Goal: Information Seeking & Learning: Find specific fact

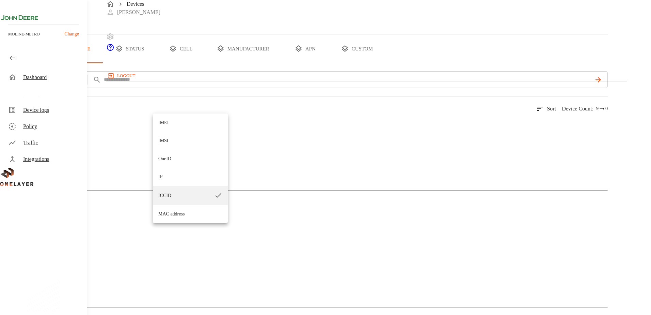
drag, startPoint x: 169, startPoint y: 175, endPoint x: 202, endPoint y: 126, distance: 59.4
click at [169, 175] on li "IP" at bounding box center [190, 177] width 75 height 18
type input "**"
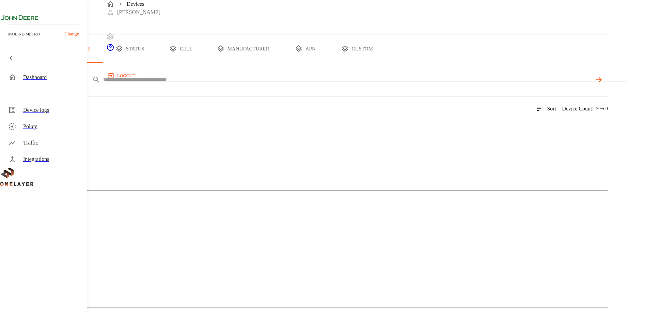
click at [214, 84] on input "text" at bounding box center [347, 80] width 489 height 10
paste input "**********"
type input "**********"
click at [603, 84] on icon at bounding box center [598, 80] width 8 height 8
click at [53, 129] on img at bounding box center [33, 125] width 39 height 8
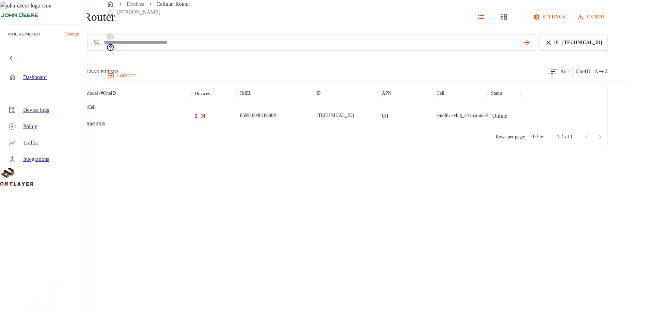
click at [33, 116] on img "MultiTech" at bounding box center [33, 116] width 0 height 0
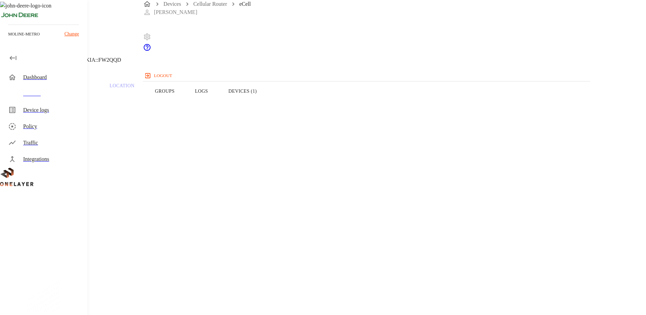
click at [267, 105] on button "Devices (1)" at bounding box center [242, 90] width 49 height 43
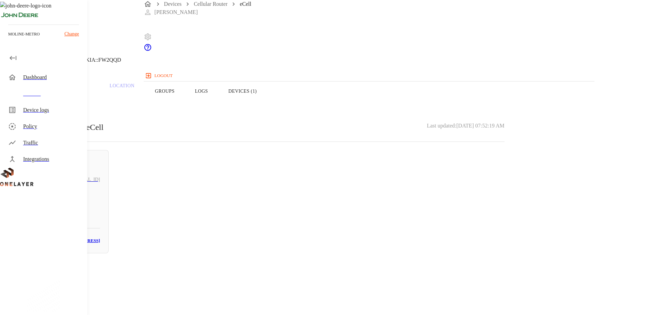
click at [109, 191] on div "Online Action Star Enterprise Co., Ltd. 192.168.2.100 N/A # 678e062c MAC: 00:24…" at bounding box center [62, 201] width 92 height 103
drag, startPoint x: 378, startPoint y: 129, endPoint x: 350, endPoint y: 132, distance: 27.3
click at [350, 276] on section "MAC address: 00:24:9B:6C:E0:A6" at bounding box center [260, 287] width 488 height 22
copy section "00:24:9B:6C:E0:A6"
click at [411, 223] on section "LAN interface: N/A IP address: 192.168.2.100 MAC address: 00:24:9B:6C:E0:A6 Cel…" at bounding box center [260, 281] width 488 height 116
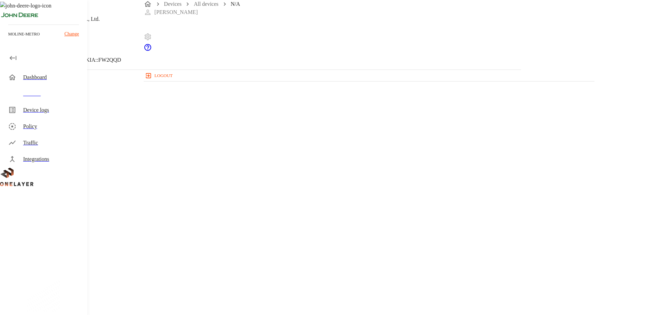
drag, startPoint x: 409, startPoint y: 124, endPoint x: 365, endPoint y: 131, distance: 45.2
click at [365, 223] on section "LAN interface: N/A IP address: 192.168.2.100 MAC address: 00:24:9B:6C:E0:A6 Cel…" at bounding box center [260, 281] width 488 height 116
copy p "00:24:9B:6C:E0:A6"
click at [8, 39] on icon at bounding box center [4, 35] width 8 height 8
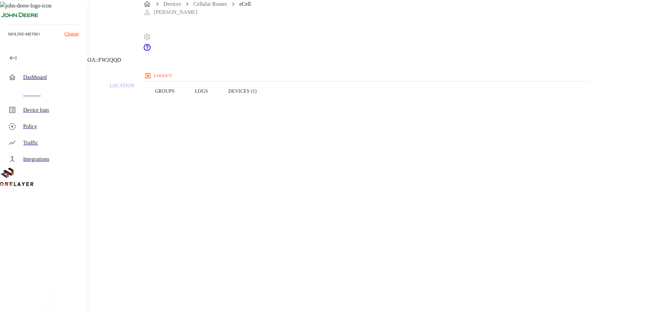
click at [8, 39] on icon at bounding box center [4, 35] width 8 height 8
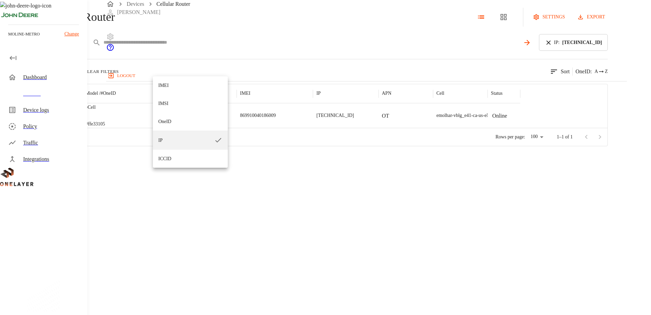
click at [178, 70] on body "Devices Cellular Router Jameson Nebel logout moline-metro Change Dashboard Devi…" at bounding box center [325, 73] width 651 height 146
click at [176, 86] on li "IMEI" at bounding box center [190, 85] width 75 height 18
type input "****"
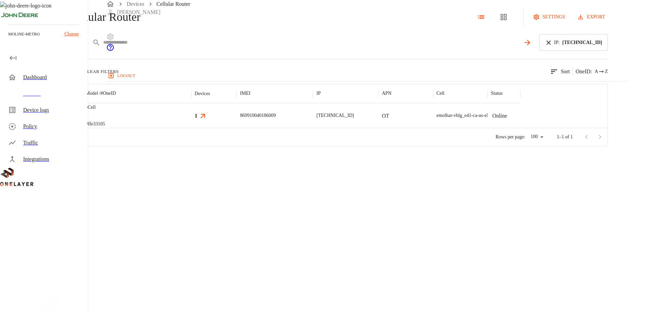
drag, startPoint x: 232, startPoint y: 68, endPoint x: 236, endPoint y: 68, distance: 4.1
click at [232, 47] on input "text" at bounding box center [311, 42] width 417 height 10
paste input "**********"
type input "**********"
click at [552, 46] on icon at bounding box center [548, 42] width 7 height 7
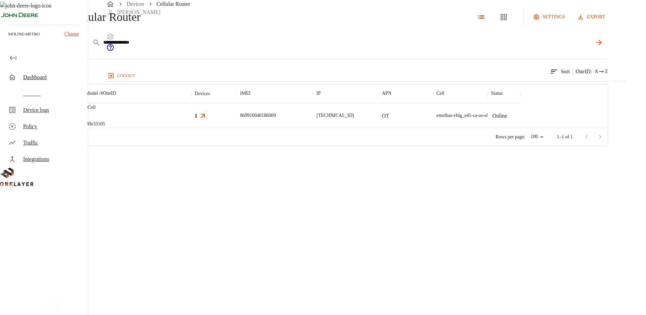
click at [265, 47] on input "**********" at bounding box center [347, 42] width 489 height 10
click at [33, 116] on img "MultiTech" at bounding box center [33, 116] width 0 height 0
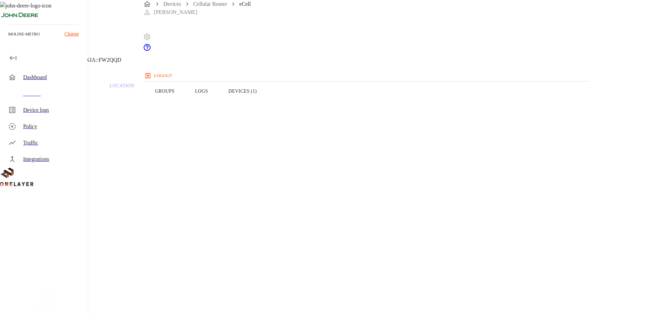
click at [267, 106] on button "Devices (1)" at bounding box center [242, 90] width 49 height 43
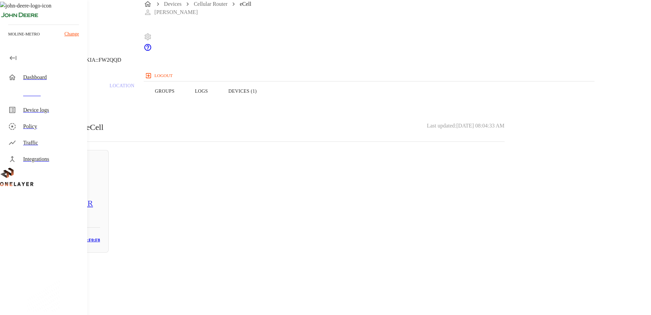
click at [100, 244] on h3 "E0:73:E7:C2:F0:F8" at bounding box center [81, 240] width 37 height 8
drag, startPoint x: 399, startPoint y: 116, endPoint x: 361, endPoint y: 117, distance: 38.8
click at [361, 249] on section "IP address: 10.137.10.152" at bounding box center [260, 260] width 488 height 22
copy section "10.137.10.152"
click at [401, 249] on section "IP address: 10.137.10.152" at bounding box center [260, 260] width 488 height 22
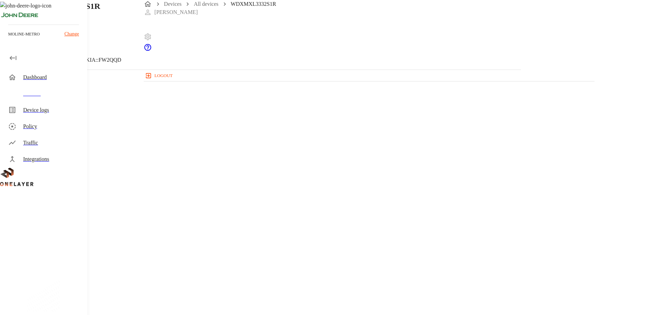
drag, startPoint x: 401, startPoint y: 117, endPoint x: 355, endPoint y: 118, distance: 46.7
click at [355, 249] on section "IP address: 10.137.10.152" at bounding box center [260, 260] width 488 height 22
click at [240, 278] on div "WDXMXL3332S1R 10.137.10.152 #4f649445 Cell #EB204913407::NOKIA::FW2QQD Parent C…" at bounding box center [260, 209] width 521 height 419
drag, startPoint x: 404, startPoint y: 129, endPoint x: 362, endPoint y: 131, distance: 42.6
click at [362, 276] on section "MAC address: E0:73:E7:C2:F0:F8" at bounding box center [260, 287] width 488 height 22
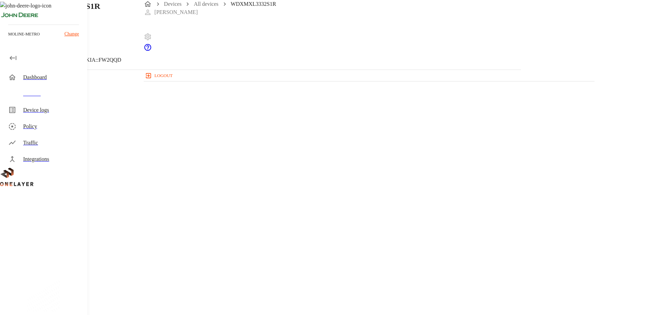
copy section "E0:73:E7:C2:F0:F8"
click at [8, 39] on icon at bounding box center [4, 35] width 8 height 8
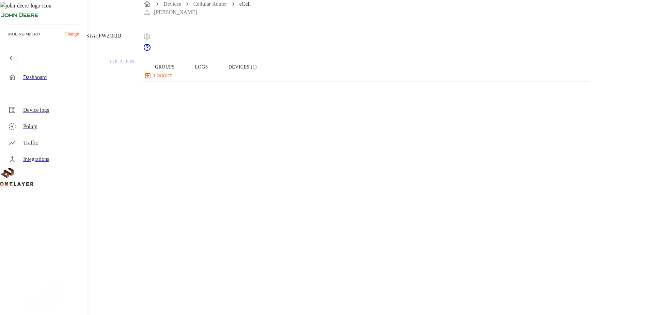
scroll to position [34, 0]
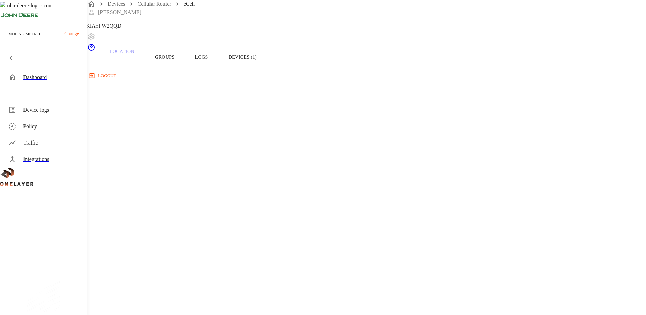
drag, startPoint x: 418, startPoint y: 141, endPoint x: 349, endPoint y: 138, distance: 68.5
copy section "8900099200002777309"
click at [267, 69] on button "Devices (1)" at bounding box center [242, 56] width 49 height 43
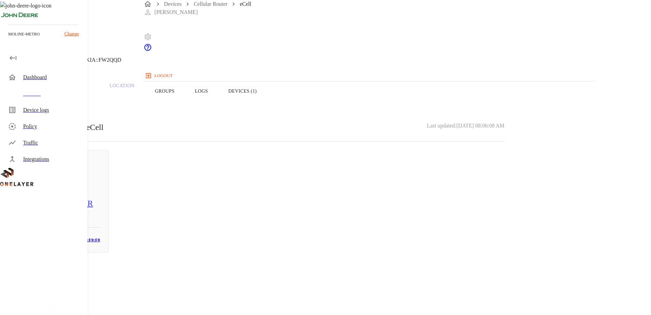
click at [100, 208] on h5 "WDXMXL3332S1R" at bounding box center [62, 202] width 75 height 11
drag, startPoint x: 269, startPoint y: 58, endPoint x: 193, endPoint y: 51, distance: 76.3
click at [121, 12] on div "WDXMXL3332S1R" at bounding box center [75, 6] width 91 height 12
copy h1 "WDXMXL3332S1R"
click at [158, 62] on div "WDXMXL3332S1R 10.137.10.152 #4f649445 Cell #EB204913407::NOKIA::FW2QQD Parent C…" at bounding box center [260, 209] width 521 height 419
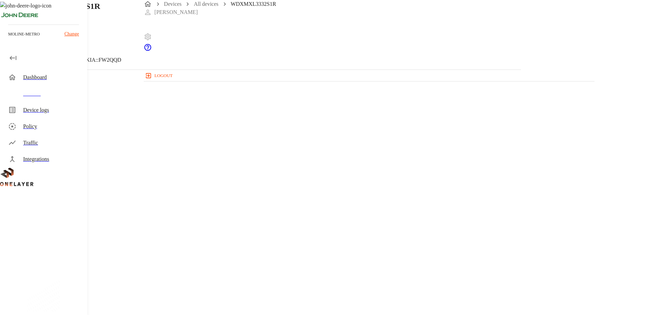
click at [8, 39] on icon at bounding box center [4, 35] width 8 height 8
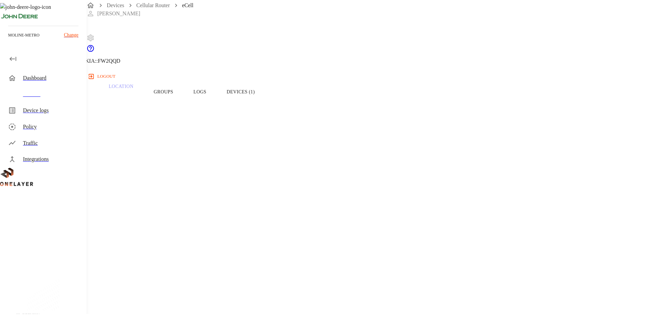
scroll to position [34, 0]
click at [8, 5] on icon at bounding box center [4, 1] width 8 height 8
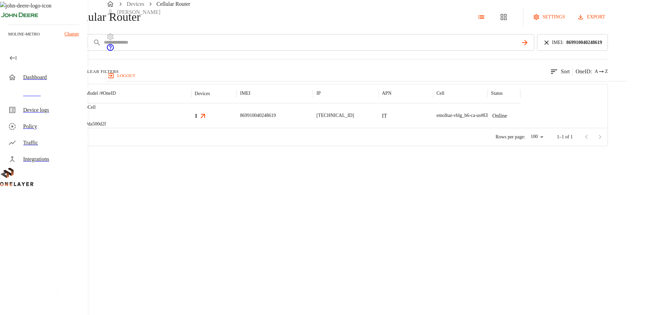
click at [550, 46] on icon at bounding box center [546, 42] width 7 height 7
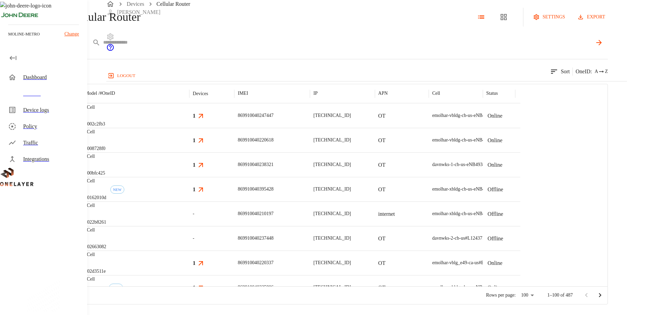
click at [228, 47] on input "text" at bounding box center [347, 42] width 489 height 10
paste input "**********"
type input "**********"
click at [603, 47] on icon at bounding box center [598, 42] width 8 height 8
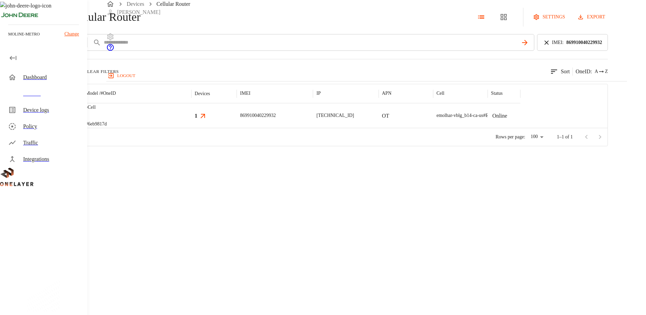
click at [58, 119] on img "MultiTech" at bounding box center [45, 115] width 25 height 7
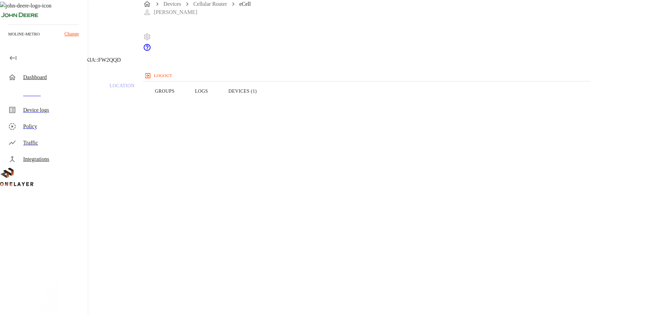
click at [267, 107] on button "Devices (1)" at bounding box center [242, 90] width 49 height 43
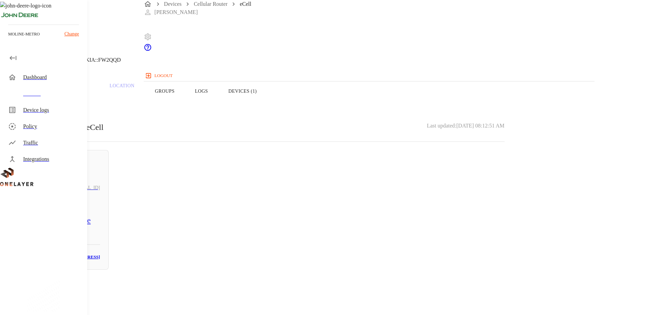
click at [100, 253] on h3 "00:04:EE:03:48:E9" at bounding box center [82, 257] width 36 height 8
click at [163, 57] on div "LE_Comm_Module 10.137.65.2 #0a28ad3f Cell #EB211311833::NOKIA::FW2QQD" at bounding box center [260, 34] width 521 height 69
click at [8, 39] on icon at bounding box center [4, 35] width 8 height 8
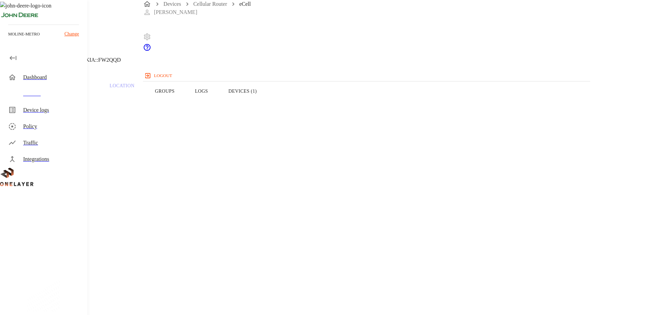
drag, startPoint x: 371, startPoint y: 163, endPoint x: 459, endPoint y: 166, distance: 87.9
drag, startPoint x: 459, startPoint y: 166, endPoint x: 399, endPoint y: 167, distance: 59.6
drag, startPoint x: 372, startPoint y: 163, endPoint x: 410, endPoint y: 162, distance: 38.2
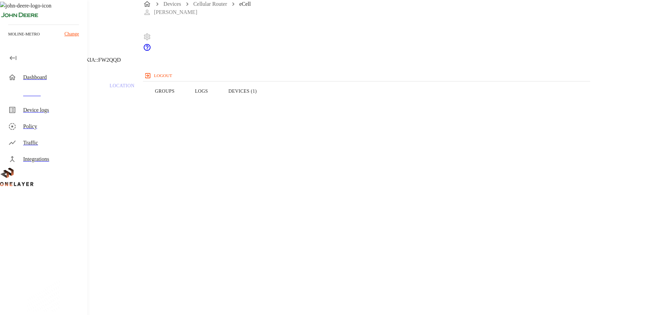
copy span "D952_870R_B_869"
drag, startPoint x: 371, startPoint y: 165, endPoint x: 424, endPoint y: 165, distance: 52.8
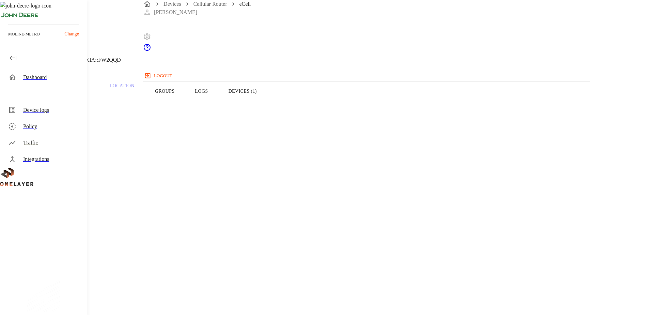
drag, startPoint x: 424, startPoint y: 165, endPoint x: 479, endPoint y: 191, distance: 61.2
drag, startPoint x: 171, startPoint y: 56, endPoint x: 168, endPoint y: 62, distance: 6.4
click at [169, 60] on div "eCell 10.137.65.2 #6eb9817d Cell #EB211311833::NOKIA::FW2QQD" at bounding box center [258, 34] width 517 height 69
click at [8, 39] on icon at bounding box center [4, 35] width 8 height 8
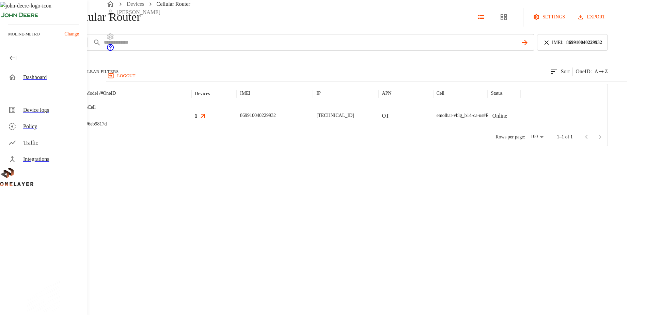
click at [550, 46] on icon at bounding box center [546, 42] width 7 height 7
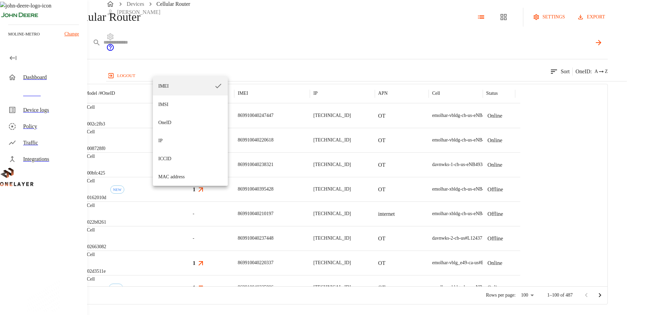
click at [182, 68] on body "Devices Cellular Router Jameson Nebel logout moline-metro Change Dashboard Devi…" at bounding box center [325, 152] width 651 height 304
drag, startPoint x: 174, startPoint y: 163, endPoint x: 209, endPoint y: 113, distance: 60.6
click at [174, 162] on li "ICCID" at bounding box center [190, 158] width 75 height 18
type input "*****"
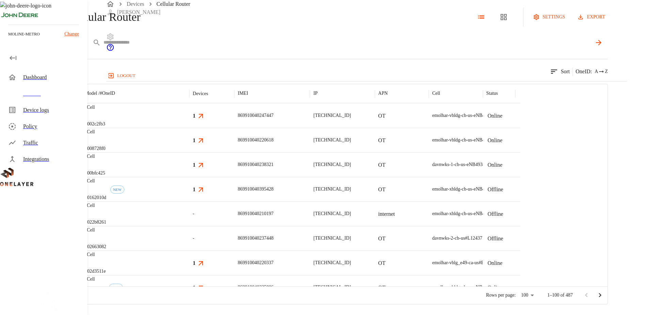
click at [240, 51] on div "ICCID *****" at bounding box center [328, 42] width 559 height 17
click at [240, 47] on input "text" at bounding box center [347, 42] width 489 height 10
paste input "**********"
type input "**********"
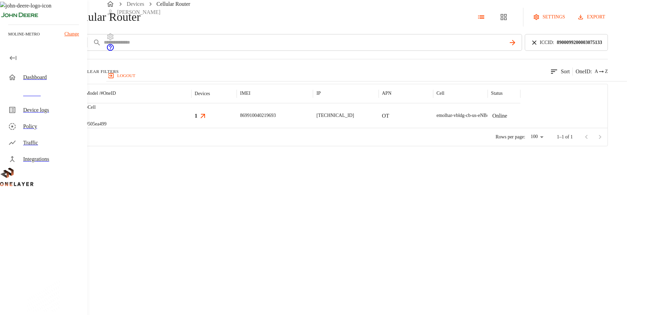
click at [58, 119] on img "MultiTech" at bounding box center [45, 115] width 25 height 7
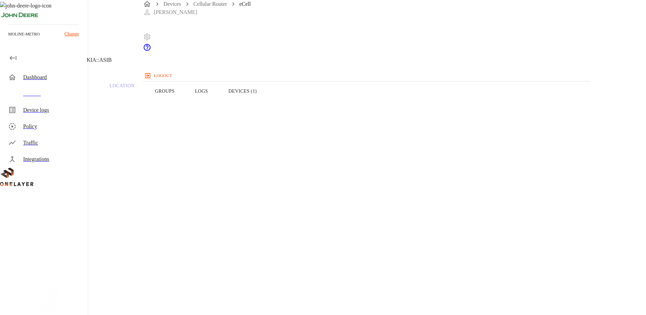
click at [267, 106] on button "Devices (1)" at bounding box center [242, 90] width 49 height 43
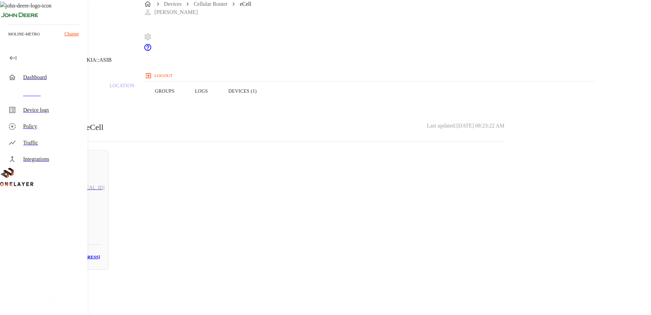
click at [100, 214] on h5 "N/A" at bounding box center [62, 219] width 75 height 11
drag, startPoint x: 406, startPoint y: 127, endPoint x: 362, endPoint y: 128, distance: 44.3
click at [362, 276] on section "MAC address: 60:FF:DD:02:07:57" at bounding box center [260, 287] width 488 height 22
copy section "60:FF:DD:02:07:57"
drag, startPoint x: 408, startPoint y: 123, endPoint x: 419, endPoint y: 129, distance: 12.3
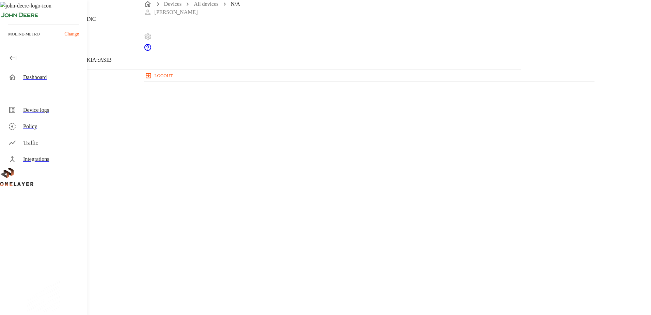
click at [408, 223] on section "LAN interface: N/A IP address: 10.137.64.54 MAC address: 60:FF:DD:02:07:57 Cell…" at bounding box center [260, 281] width 488 height 116
click at [413, 276] on section "MAC address: 60:FF:DD:02:07:57" at bounding box center [260, 287] width 488 height 22
drag, startPoint x: 405, startPoint y: 129, endPoint x: 355, endPoint y: 129, distance: 50.1
click at [355, 276] on section "MAC address: 60:FF:DD:02:07:57" at bounding box center [260, 287] width 488 height 22
click at [411, 276] on section "MAC address: 60:FF:DD:02:07:57" at bounding box center [260, 287] width 488 height 22
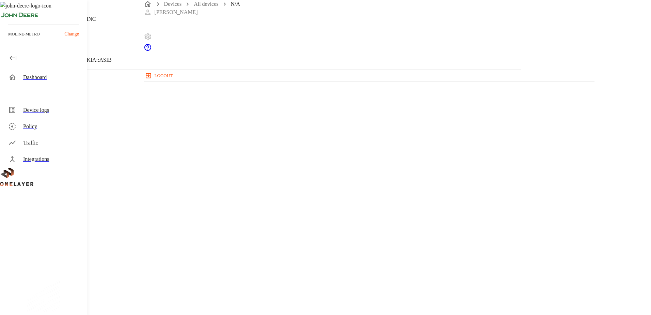
click at [408, 223] on section "LAN interface: N/A" at bounding box center [260, 233] width 488 height 21
drag, startPoint x: 408, startPoint y: 128, endPoint x: 363, endPoint y: 129, distance: 45.0
click at [363, 276] on section "MAC address: 60:FF:DD:02:07:57" at bounding box center [260, 287] width 488 height 22
copy p "60:FF:DD:02:07:57"
click at [8, 39] on icon at bounding box center [4, 35] width 8 height 8
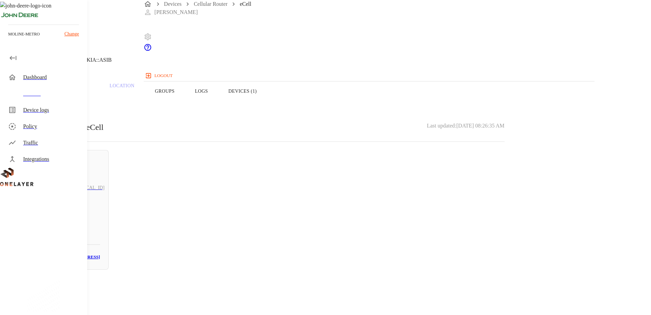
click at [47, 102] on button "Overview" at bounding box center [23, 90] width 47 height 43
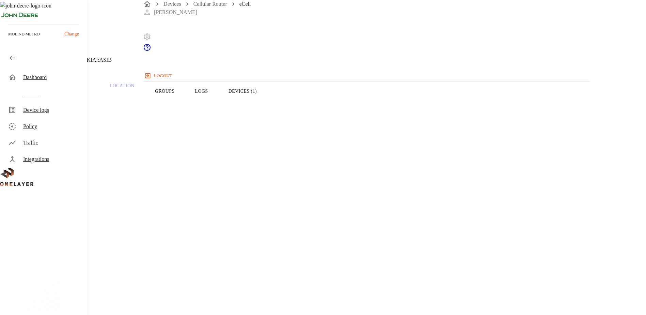
click at [162, 61] on header "eCell 10.137.64.54 #505ea499 Cell #DH240725611::NOKIA::ASIB" at bounding box center [258, 34] width 517 height 69
click at [161, 62] on header "eCell 10.137.64.54 #505ea499 Cell #DH240725611::NOKIA::ASIB" at bounding box center [258, 34] width 517 height 69
click at [8, 39] on icon at bounding box center [4, 35] width 8 height 8
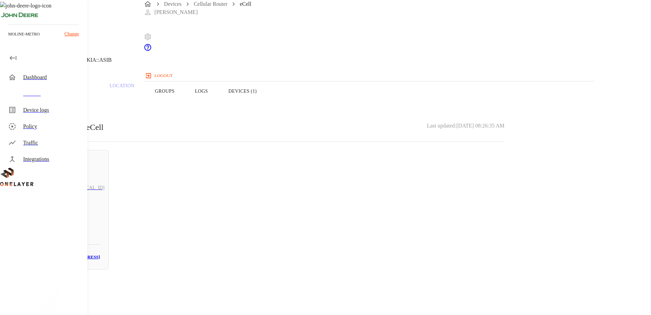
click at [8, 39] on icon at bounding box center [4, 35] width 8 height 8
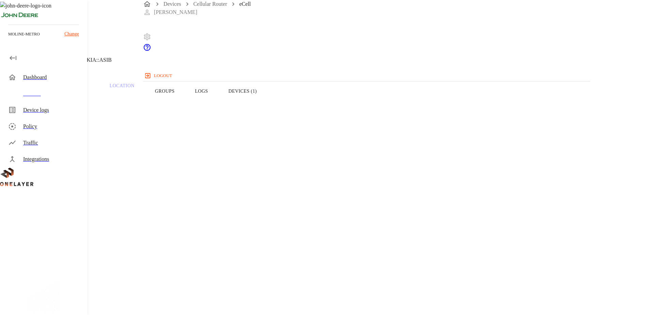
drag, startPoint x: 176, startPoint y: 61, endPoint x: 154, endPoint y: 65, distance: 22.1
click at [166, 62] on div "eCell 10.137.64.54 #505ea499 Cell #DH240725611::NOKIA::ASIB" at bounding box center [258, 34] width 517 height 69
click at [161, 62] on header "eCell 10.137.64.54 #505ea499 Cell #DH240725611::NOKIA::ASIB" at bounding box center [258, 34] width 517 height 69
click at [170, 60] on div "eCell 10.137.64.54 #505ea499 Cell #DH240725611::NOKIA::ASIB" at bounding box center [258, 34] width 517 height 69
click at [8, 39] on icon at bounding box center [4, 35] width 8 height 8
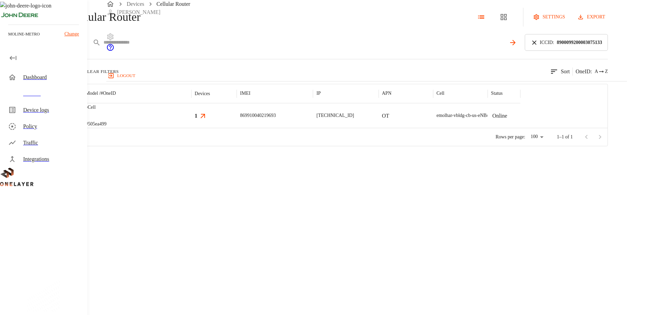
click at [538, 46] on icon at bounding box center [533, 42] width 7 height 7
click at [500, 47] on input "text" at bounding box center [347, 42] width 489 height 10
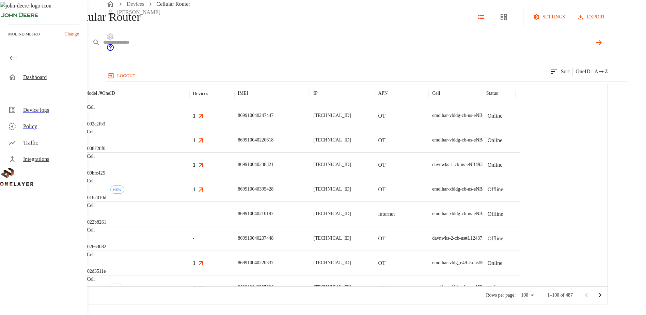
paste input "**********"
type input "**********"
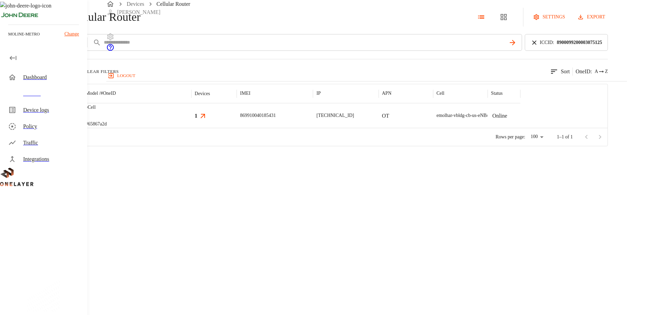
click at [58, 119] on img "MultiTech" at bounding box center [45, 115] width 25 height 7
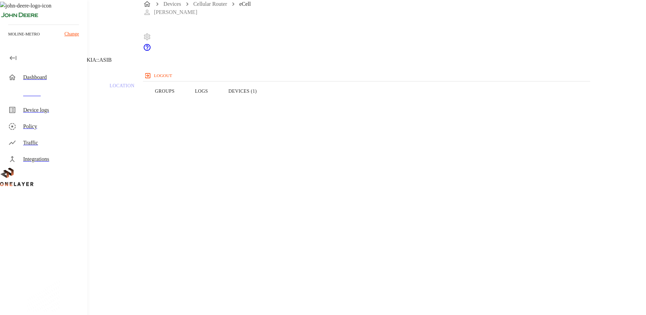
click at [267, 101] on button "Devices (1)" at bounding box center [242, 90] width 49 height 43
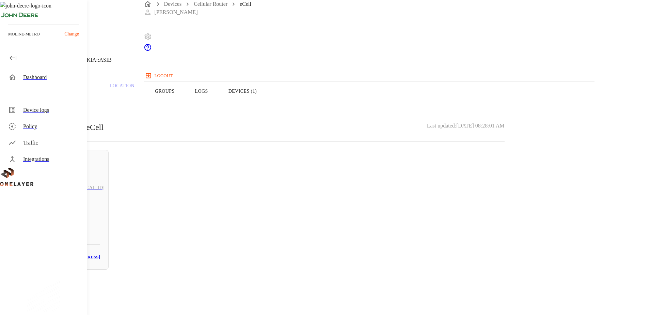
click at [8, 39] on icon at bounding box center [4, 35] width 8 height 8
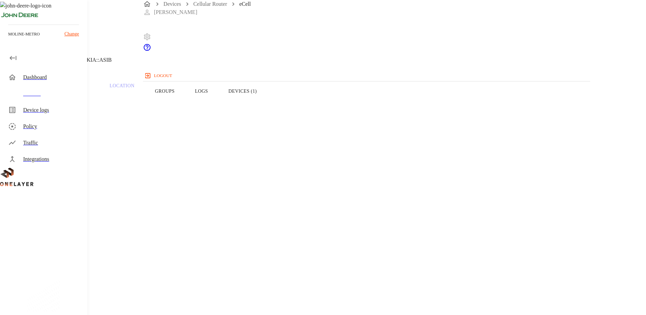
click at [267, 103] on button "Devices (1)" at bounding box center [242, 90] width 49 height 43
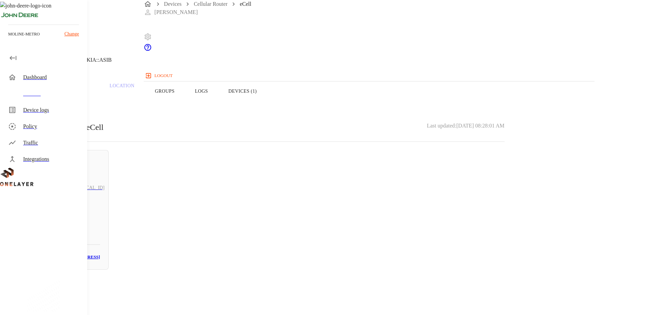
click at [4, 38] on icon at bounding box center [2, 34] width 4 height 7
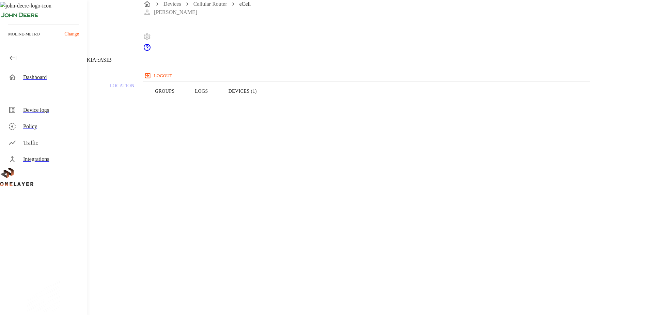
click at [8, 39] on icon at bounding box center [4, 35] width 8 height 8
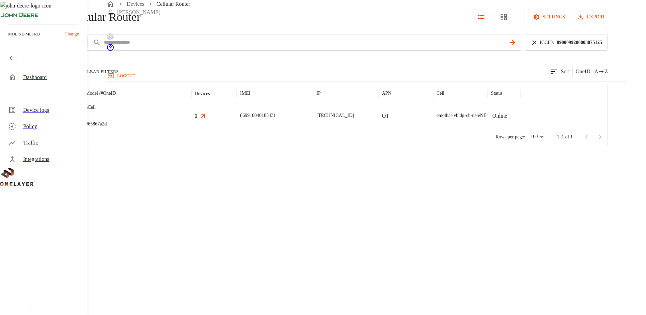
click at [538, 46] on icon at bounding box center [533, 42] width 7 height 7
click at [312, 47] on input "text" at bounding box center [347, 42] width 489 height 10
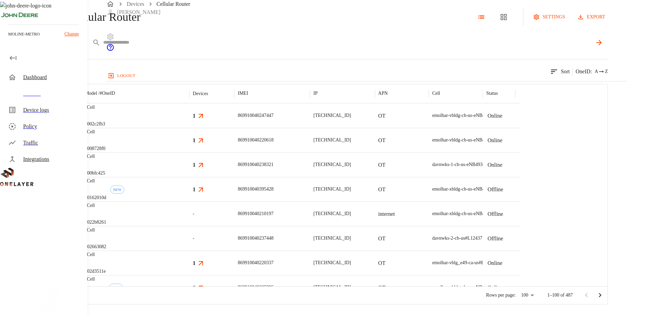
paste input "**********"
type input "**********"
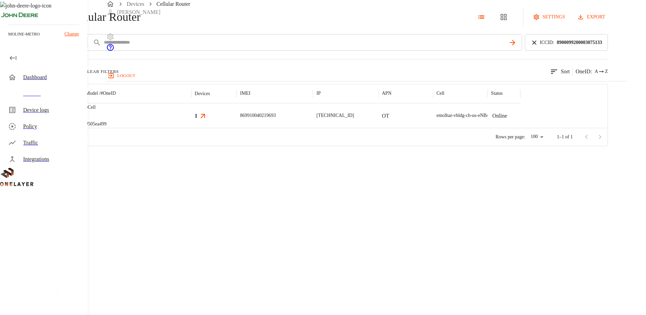
click at [58, 119] on img "MultiTech" at bounding box center [45, 115] width 25 height 7
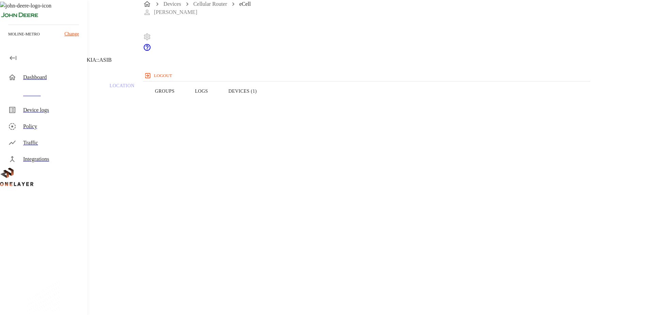
click at [267, 97] on button "Devices (1)" at bounding box center [242, 90] width 49 height 43
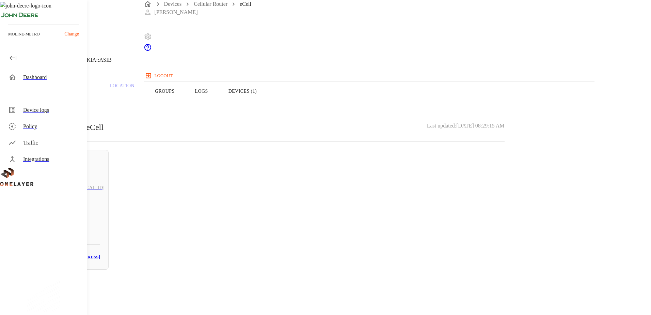
click at [8, 39] on icon at bounding box center [4, 35] width 8 height 8
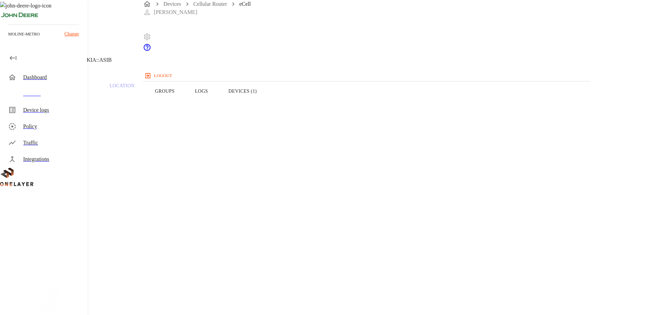
click at [8, 39] on icon at bounding box center [4, 35] width 8 height 8
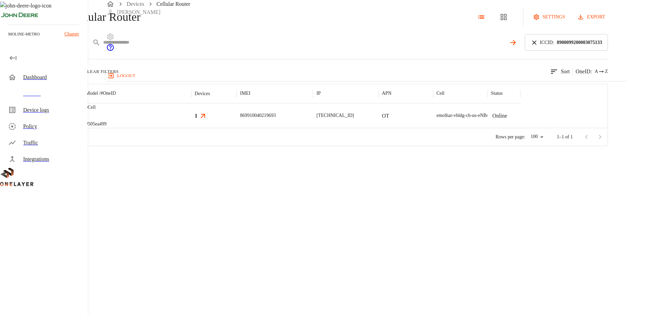
click at [225, 47] on input "text" at bounding box center [304, 42] width 403 height 10
paste input "**********"
type input "**********"
click at [538, 46] on icon at bounding box center [533, 42] width 7 height 7
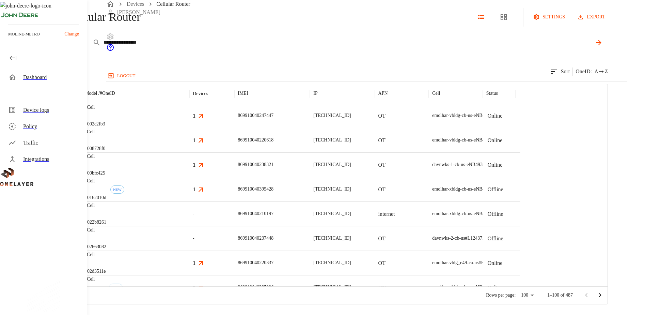
click at [603, 47] on icon at bounding box center [598, 42] width 8 height 8
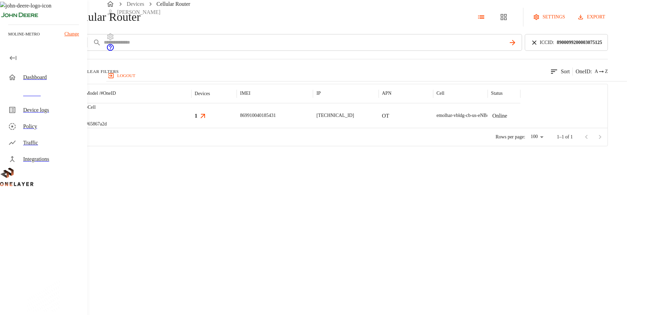
click at [82, 128] on div at bounding box center [55, 115] width 53 height 25
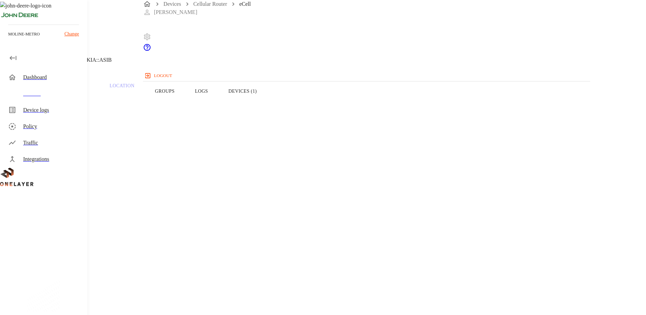
click at [267, 104] on button "Devices (1)" at bounding box center [242, 90] width 49 height 43
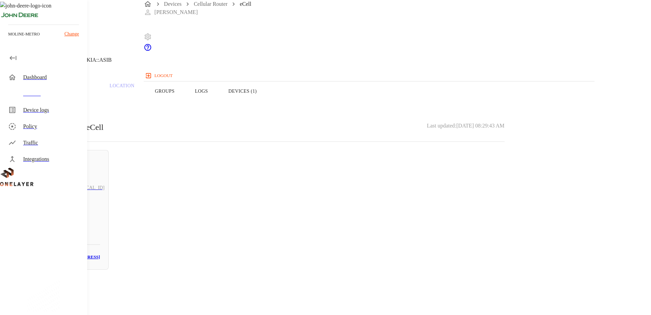
click at [100, 208] on div "N/A # 47f2a67e" at bounding box center [62, 221] width 75 height 27
drag, startPoint x: 411, startPoint y: 131, endPoint x: 358, endPoint y: 127, distance: 52.6
click at [358, 276] on section "MAC address: 60:FF:DD:02:07:79" at bounding box center [260, 287] width 488 height 22
copy section "60:FF:DD:02:07:79"
click at [4, 38] on icon at bounding box center [2, 34] width 4 height 7
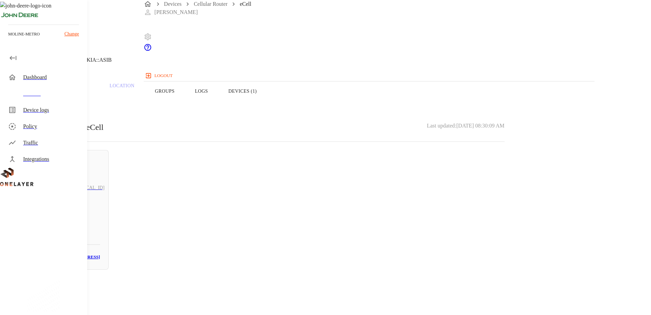
click at [47, 105] on button "Overview" at bounding box center [23, 90] width 47 height 43
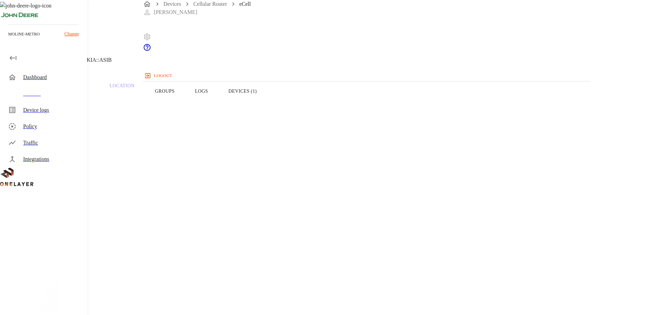
click at [267, 108] on button "Devices (1)" at bounding box center [242, 90] width 49 height 43
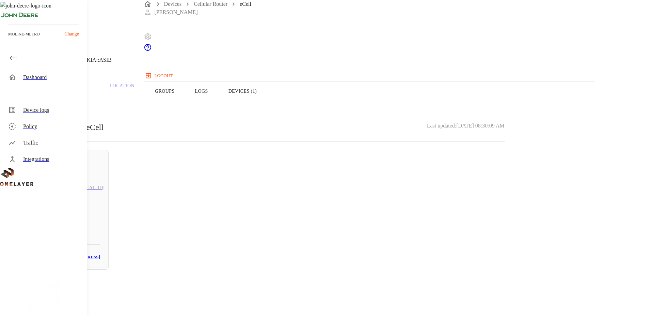
click at [100, 215] on h5 "N/A" at bounding box center [62, 219] width 75 height 11
drag, startPoint x: 407, startPoint y: 128, endPoint x: 364, endPoint y: 129, distance: 42.6
click at [364, 276] on section "MAC address: 60:FF:DD:02:07:79" at bounding box center [260, 287] width 488 height 22
drag, startPoint x: 397, startPoint y: 118, endPoint x: 360, endPoint y: 115, distance: 37.2
click at [360, 249] on section "IP address: 10.137.64.55" at bounding box center [260, 260] width 488 height 22
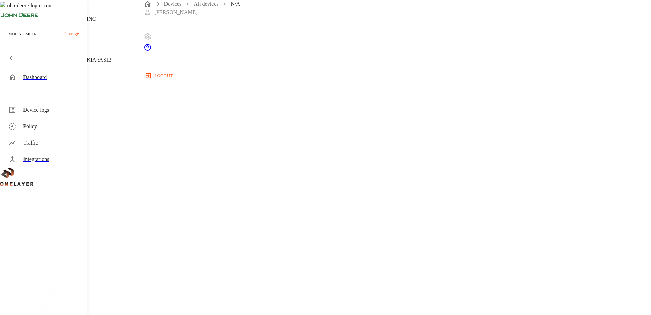
click at [4, 38] on icon at bounding box center [2, 34] width 4 height 7
click at [47, 103] on button "Overview" at bounding box center [23, 90] width 47 height 43
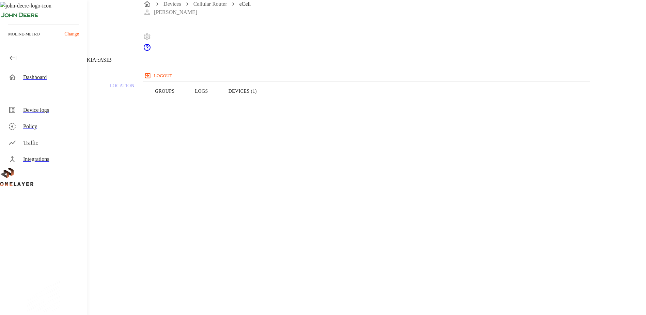
click at [267, 101] on button "Devices (1)" at bounding box center [242, 90] width 49 height 43
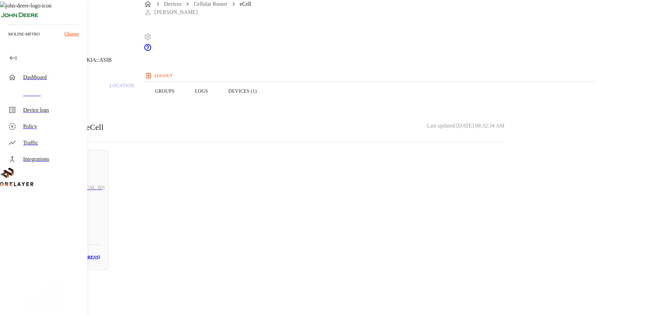
click at [8, 39] on icon at bounding box center [4, 35] width 8 height 8
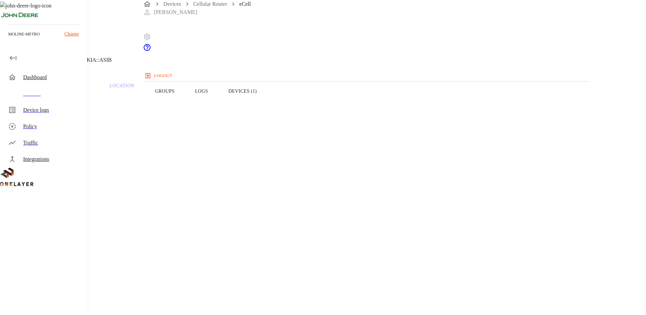
click at [8, 39] on icon at bounding box center [4, 35] width 8 height 8
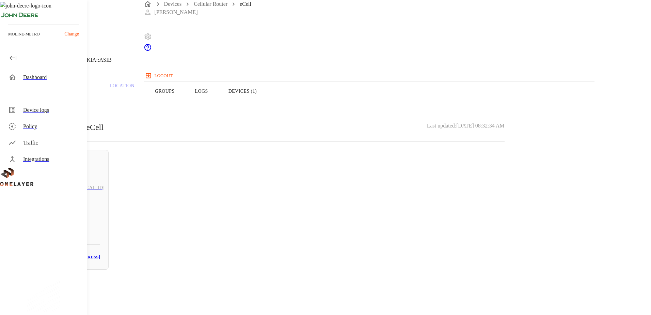
click at [8, 39] on icon at bounding box center [4, 35] width 8 height 8
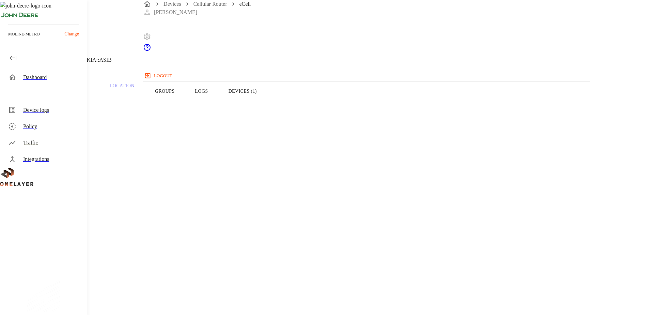
click at [161, 59] on header "eCell 10.137.64.55 #65867a2d Cell #DH240725611::NOKIA::ASIB" at bounding box center [258, 34] width 517 height 69
click at [164, 66] on div "eCell 10.137.64.55 #65867a2d Cell #DH240725611::NOKIA::ASIB" at bounding box center [258, 34] width 517 height 69
click at [8, 39] on icon at bounding box center [4, 35] width 8 height 8
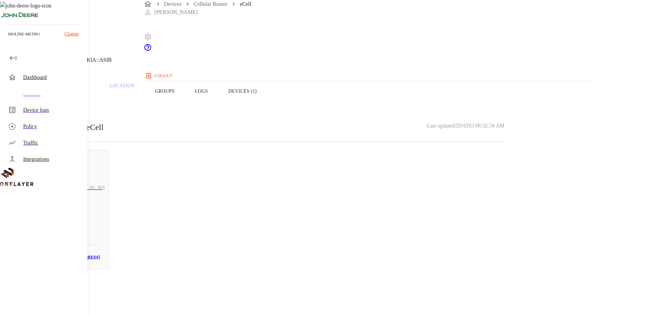
click at [8, 39] on icon at bounding box center [4, 35] width 8 height 8
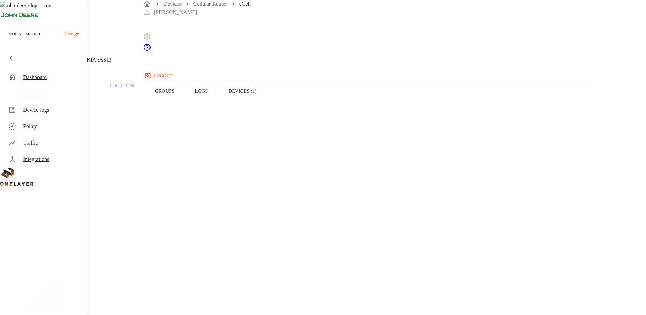
click at [8, 39] on icon at bounding box center [4, 35] width 8 height 8
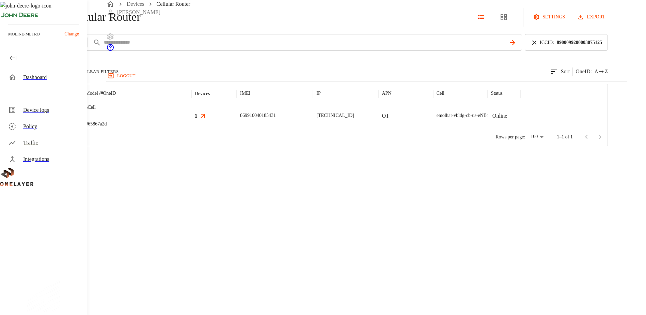
click at [166, 51] on div "ICCID *****" at bounding box center [285, 42] width 473 height 17
click at [216, 47] on input "text" at bounding box center [304, 42] width 403 height 10
paste input "**********"
type input "**********"
click at [538, 46] on icon at bounding box center [533, 42] width 7 height 7
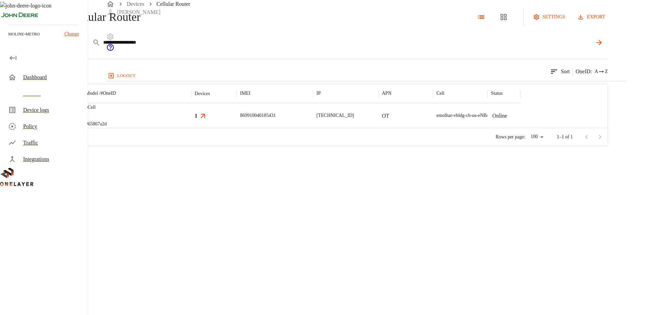
click at [436, 47] on input "**********" at bounding box center [347, 42] width 489 height 10
click at [82, 128] on div at bounding box center [55, 115] width 53 height 25
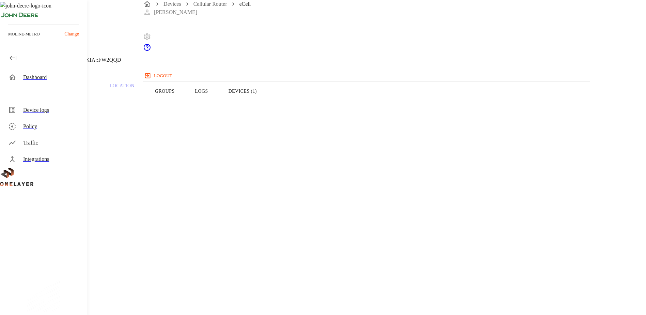
click at [267, 103] on button "Devices (1)" at bounding box center [242, 90] width 49 height 43
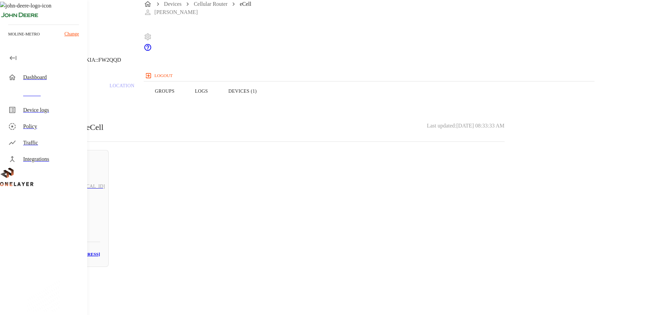
click at [100, 212] on h5 "N/A" at bounding box center [62, 217] width 75 height 11
drag, startPoint x: 407, startPoint y: 129, endPoint x: 353, endPoint y: 132, distance: 54.2
click at [353, 276] on section "MAC address: 00:D0:69:56:1C:32" at bounding box center [260, 287] width 488 height 22
click at [406, 276] on section "MAC address: 00:D0:69:56:1C:32" at bounding box center [260, 287] width 488 height 22
click at [410, 276] on section "MAC address: 00:D0:69:56:1C:32" at bounding box center [260, 287] width 488 height 22
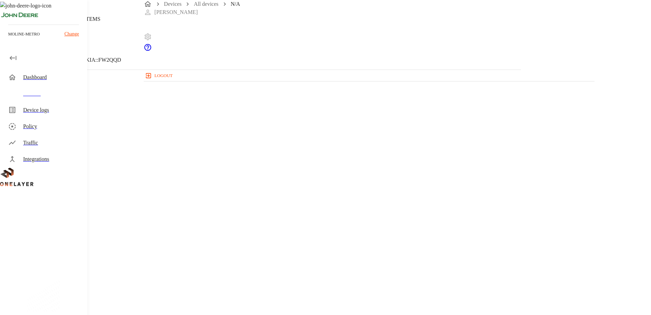
drag, startPoint x: 410, startPoint y: 127, endPoint x: 360, endPoint y: 128, distance: 50.1
click at [360, 276] on section "MAC address: 00:D0:69:56:1C:32" at bounding box center [260, 287] width 488 height 22
click at [397, 223] on section "LAN interface: N/A IP address: 176.168.5.6 MAC address: 00:D0:69:56:1C:32 Cell:…" at bounding box center [260, 281] width 488 height 116
drag, startPoint x: 412, startPoint y: 129, endPoint x: 365, endPoint y: 130, distance: 46.6
click at [365, 276] on section "MAC address: 00:D0:69:56:1C:32" at bounding box center [260, 287] width 488 height 22
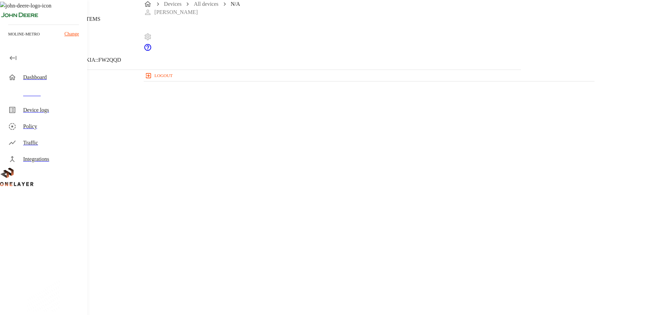
click at [4, 38] on icon at bounding box center [2, 34] width 4 height 7
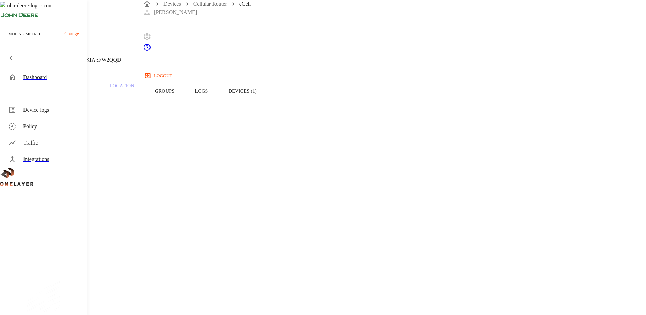
click at [4, 38] on icon at bounding box center [2, 34] width 4 height 7
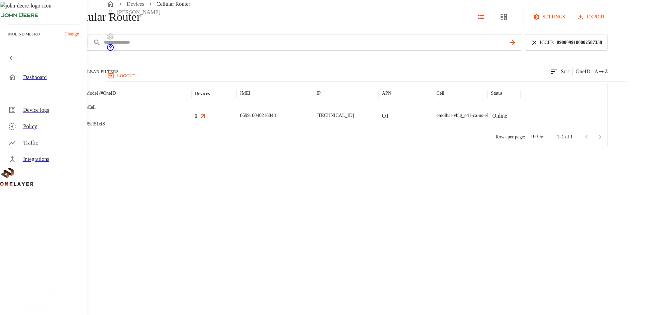
click at [552, 51] on div "ICCID : 8900099100002587338" at bounding box center [566, 42] width 83 height 17
click at [473, 47] on input "text" at bounding box center [304, 42] width 403 height 10
paste input "**********"
type input "**********"
click at [538, 46] on icon at bounding box center [533, 42] width 7 height 7
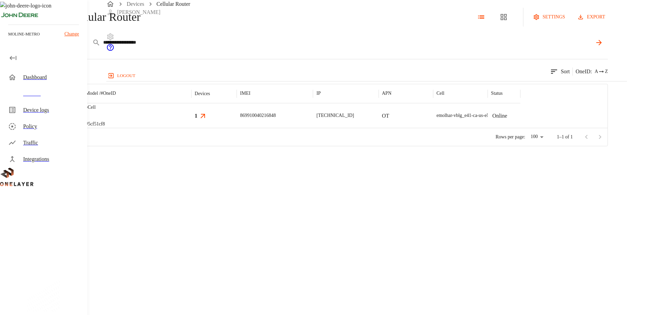
click at [416, 47] on input "**********" at bounding box center [347, 42] width 489 height 10
click at [58, 119] on img "MultiTech" at bounding box center [45, 115] width 25 height 7
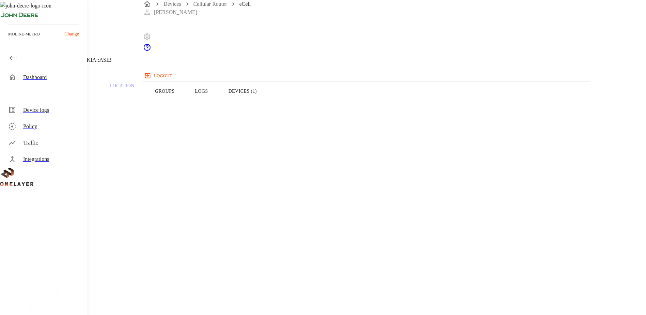
click at [267, 102] on button "Devices (1)" at bounding box center [242, 90] width 49 height 43
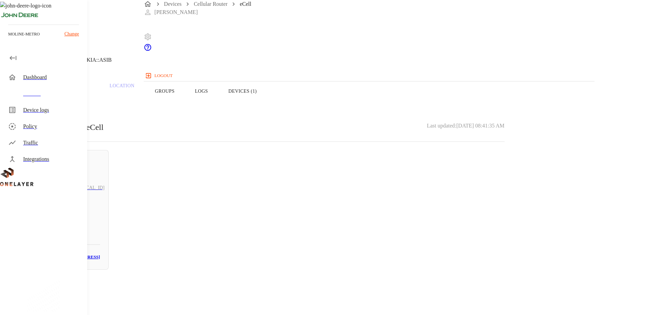
click at [100, 253] on div "MAC: 60:FF:DD:02:07:57" at bounding box center [62, 257] width 75 height 8
drag, startPoint x: 405, startPoint y: 127, endPoint x: 359, endPoint y: 127, distance: 46.3
click at [359, 276] on section "MAC address: 60:FF:DD:02:07:57" at bounding box center [260, 287] width 488 height 22
click at [408, 276] on section "MAC address: 60:FF:DD:02:07:57" at bounding box center [260, 287] width 488 height 22
click at [159, 61] on div "N/A 10.137.64.54 #12889a25 Cell #DH240725611::NOKIA::ASIB Parent CPE: eCell Dev…" at bounding box center [260, 209] width 521 height 419
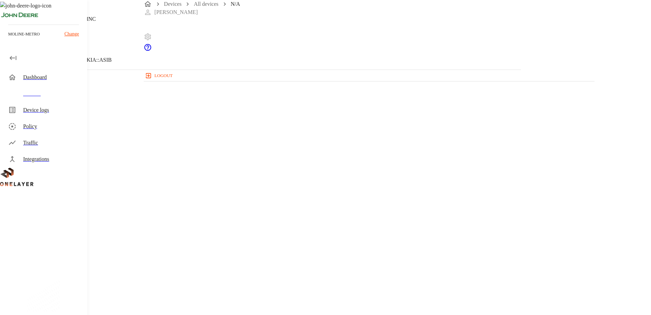
click at [162, 61] on header "N/A 10.137.64.54 #12889a25 Cell #DH240725611::NOKIA::ASIB" at bounding box center [260, 34] width 521 height 69
click at [8, 39] on icon at bounding box center [4, 35] width 8 height 8
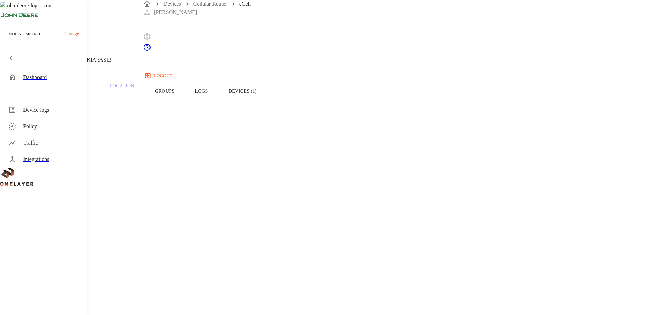
click at [267, 106] on button "Devices (1)" at bounding box center [242, 90] width 49 height 43
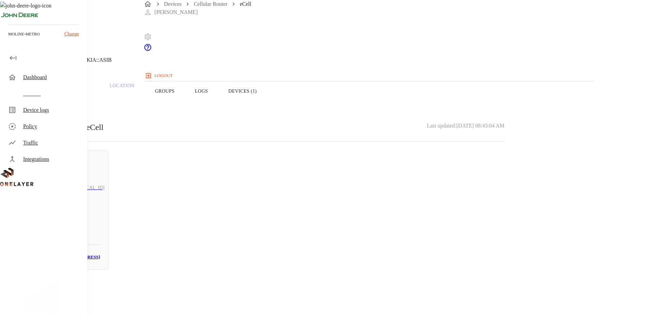
click at [8, 39] on icon at bounding box center [4, 35] width 8 height 8
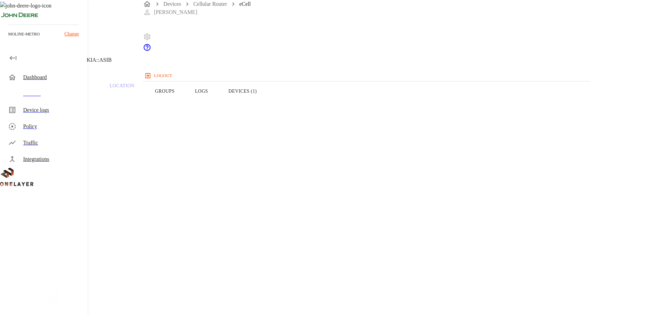
click at [8, 39] on icon at bounding box center [4, 35] width 8 height 8
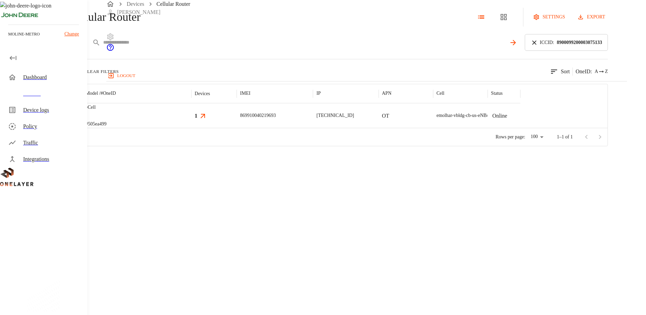
click at [223, 47] on input "text" at bounding box center [304, 42] width 403 height 10
paste input "**********"
type input "**********"
click at [178, 69] on body "**********" at bounding box center [323, 73] width 646 height 146
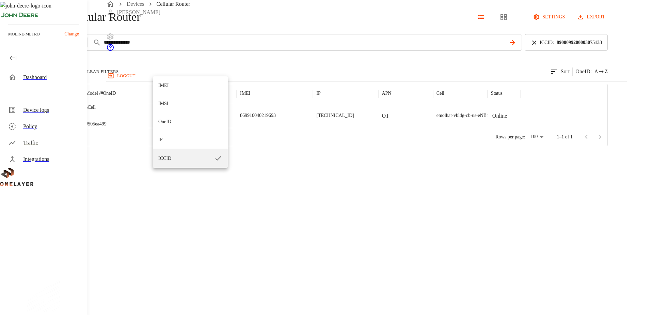
click at [170, 91] on li "IMEI" at bounding box center [190, 85] width 75 height 18
type input "****"
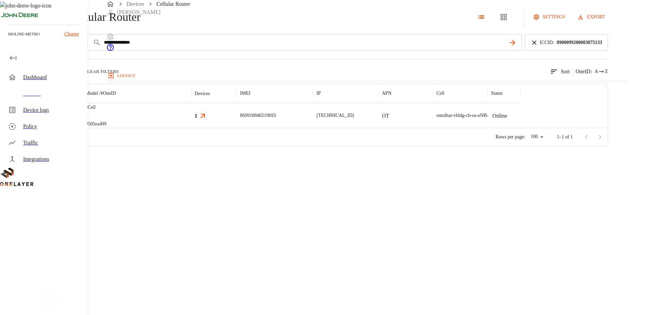
click at [538, 46] on icon at bounding box center [533, 42] width 7 height 7
click at [488, 47] on input "**********" at bounding box center [347, 42] width 489 height 10
click at [58, 119] on img "MultiTech" at bounding box center [45, 115] width 25 height 7
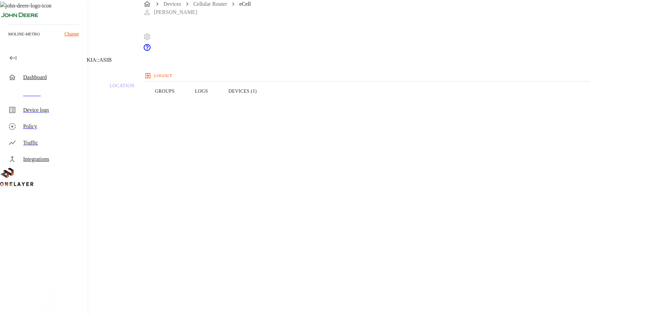
click at [267, 102] on button "Devices (1)" at bounding box center [242, 90] width 49 height 43
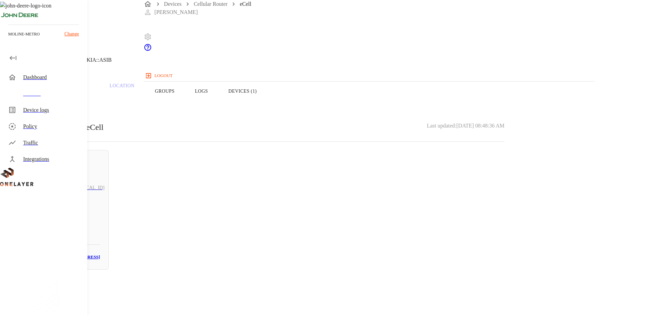
drag, startPoint x: 166, startPoint y: 102, endPoint x: 175, endPoint y: 111, distance: 12.3
click at [47, 102] on button "Overview" at bounding box center [23, 90] width 47 height 43
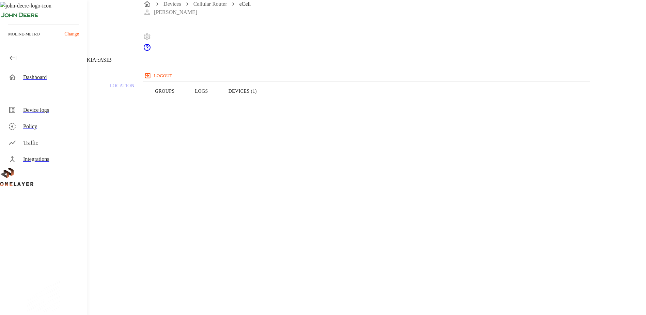
click at [267, 106] on button "Devices (1)" at bounding box center [242, 90] width 49 height 43
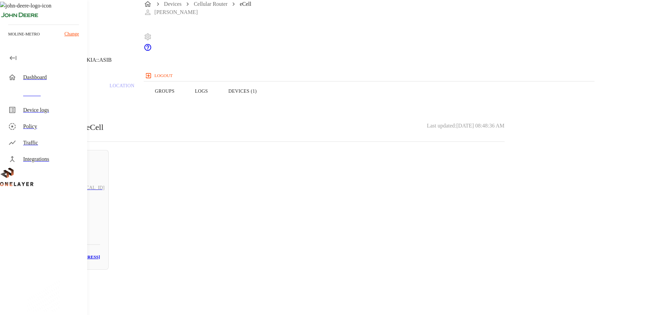
click at [47, 99] on button "Overview" at bounding box center [23, 90] width 47 height 43
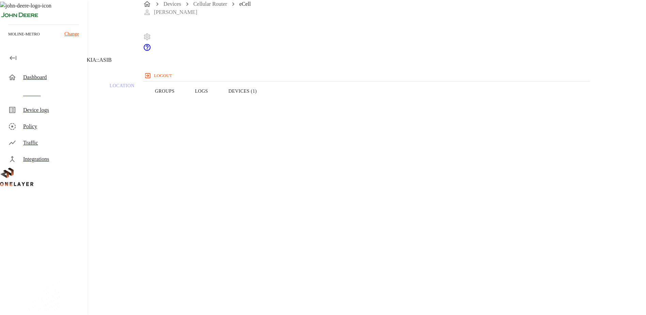
click at [267, 106] on button "Devices (1)" at bounding box center [242, 90] width 49 height 43
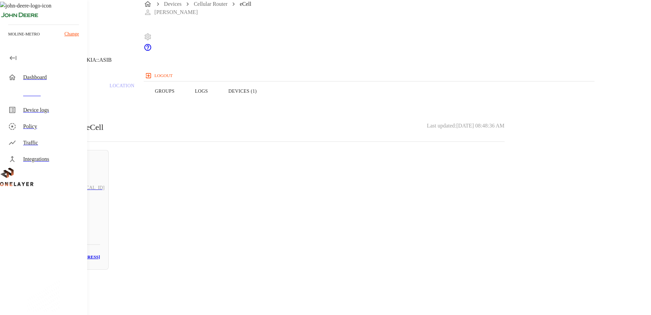
click at [109, 174] on div "Online 10.137.64.54 N/A # 12889a25 MAC: 60:FF:DD:02:07:57" at bounding box center [62, 210] width 92 height 120
drag, startPoint x: 408, startPoint y: 130, endPoint x: 365, endPoint y: 129, distance: 43.3
click at [365, 276] on section "MAC address: 60:FF:DD:02:07:57" at bounding box center [260, 287] width 488 height 22
click at [8, 39] on icon at bounding box center [4, 35] width 8 height 8
click at [47, 99] on button "Overview" at bounding box center [23, 90] width 47 height 43
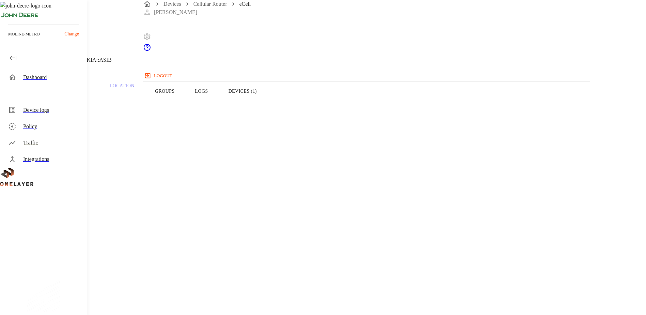
click at [267, 105] on button "Devices (1)" at bounding box center [242, 90] width 49 height 43
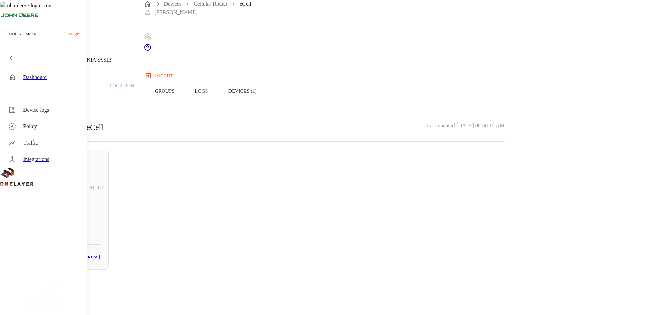
click at [47, 103] on button "Overview" at bounding box center [23, 90] width 47 height 43
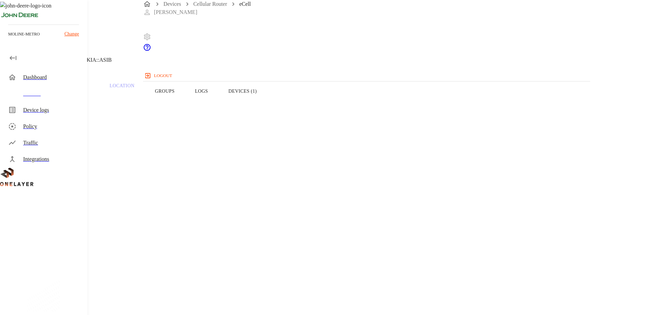
drag, startPoint x: 364, startPoint y: 174, endPoint x: 434, endPoint y: 177, distance: 69.8
drag, startPoint x: 387, startPoint y: 106, endPoint x: 384, endPoint y: 111, distance: 6.4
click at [267, 106] on button "Devices (1)" at bounding box center [242, 90] width 49 height 43
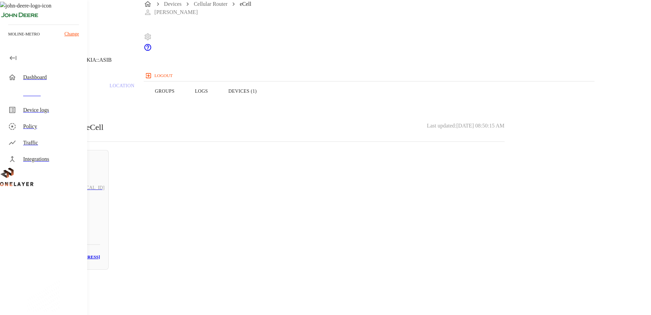
click at [4, 38] on icon at bounding box center [2, 34] width 4 height 7
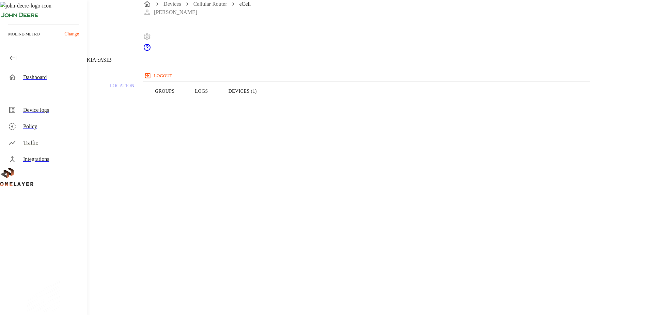
click at [4, 38] on icon at bounding box center [2, 34] width 4 height 7
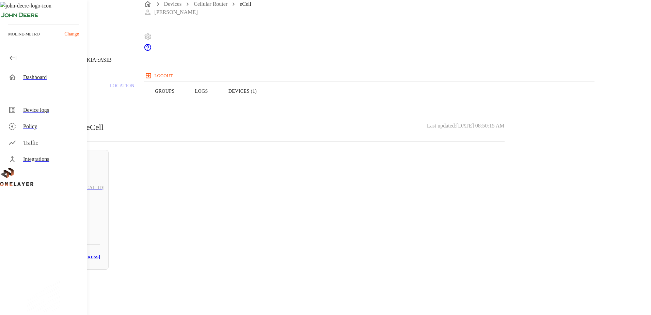
click at [4, 38] on icon at bounding box center [2, 34] width 4 height 7
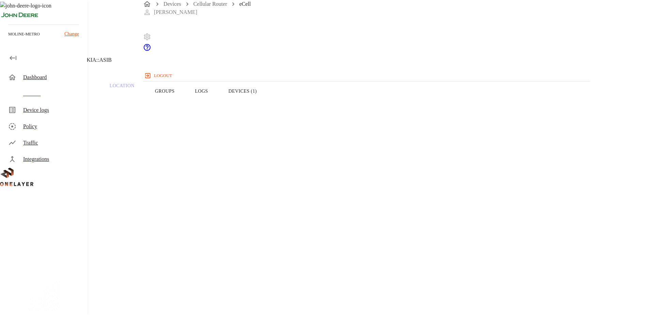
click at [165, 66] on div "eCell 10.137.64.54 #505ea499 Cell #DH240725611::NOKIA::ASIB" at bounding box center [258, 34] width 517 height 69
click at [8, 39] on icon at bounding box center [4, 35] width 8 height 8
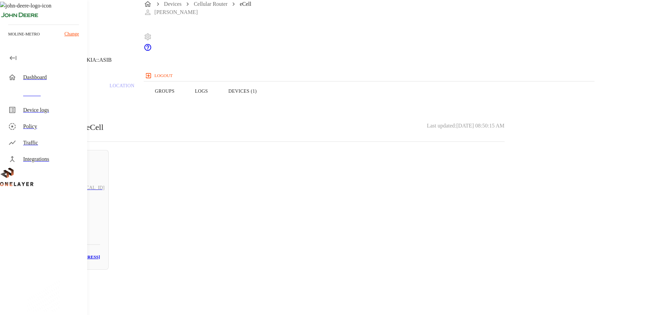
drag, startPoint x: 159, startPoint y: 58, endPoint x: 173, endPoint y: 69, distance: 17.4
click at [159, 58] on div "eCell 10.137.64.54 #505ea499 Cell #DH240725611::NOKIA::ASIB Overview Traffic Lo…" at bounding box center [260, 138] width 521 height 277
click at [166, 68] on div "eCell 10.137.64.54 #505ea499 Cell #DH240725611::NOKIA::ASIB" at bounding box center [260, 34] width 521 height 69
click at [161, 57] on header "eCell 10.137.64.54 #505ea499 Cell #DH240725611::NOKIA::ASIB" at bounding box center [260, 34] width 521 height 69
click at [8, 39] on icon at bounding box center [4, 35] width 8 height 8
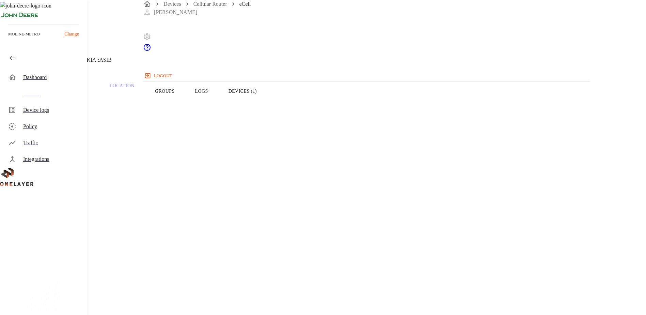
click at [8, 39] on icon at bounding box center [4, 35] width 8 height 8
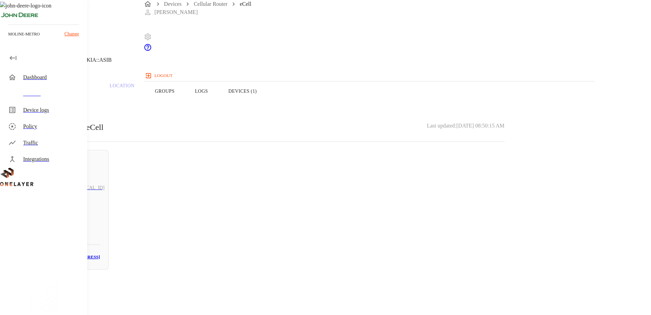
click at [8, 39] on icon at bounding box center [4, 35] width 8 height 8
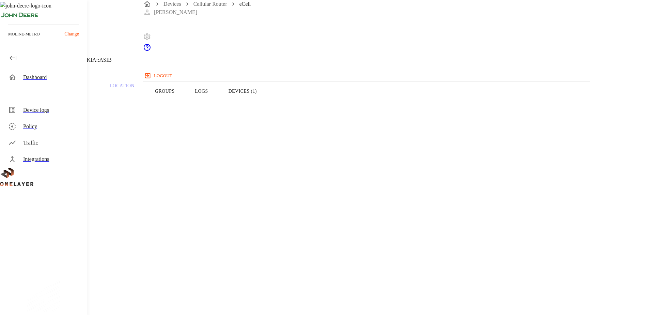
click at [8, 39] on icon at bounding box center [4, 35] width 8 height 8
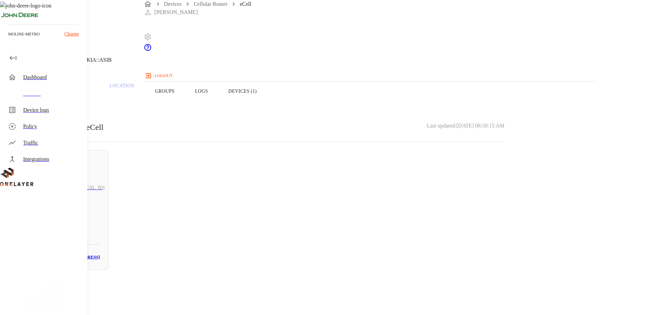
click at [8, 39] on icon at bounding box center [4, 35] width 8 height 8
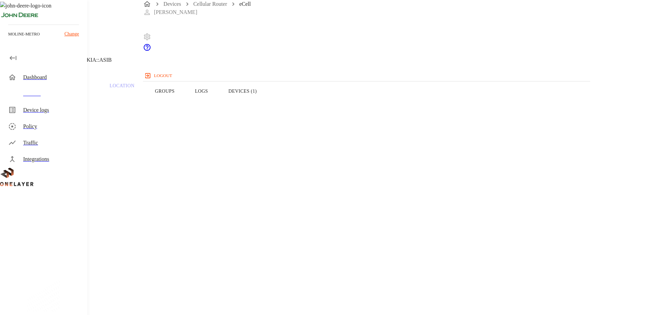
click at [8, 39] on icon at bounding box center [4, 35] width 8 height 8
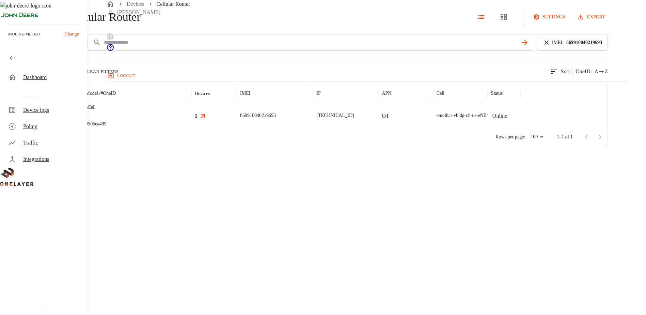
click at [168, 51] on div "IMEI ****" at bounding box center [291, 42] width 485 height 17
click at [219, 47] on input "text" at bounding box center [310, 42] width 415 height 10
paste input "**********"
type input "**********"
click at [186, 51] on div "**********" at bounding box center [291, 42] width 485 height 17
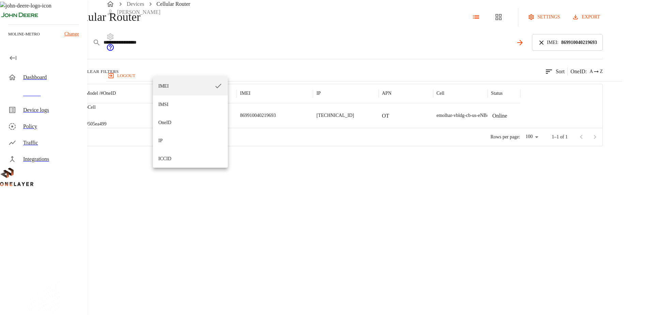
click at [184, 68] on body "**********" at bounding box center [323, 73] width 646 height 146
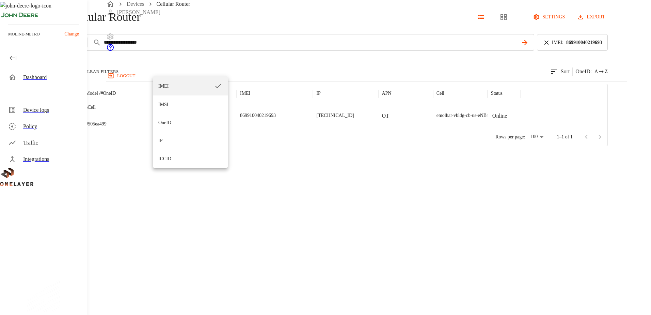
click at [169, 159] on li "ICCID" at bounding box center [190, 158] width 75 height 18
type input "*****"
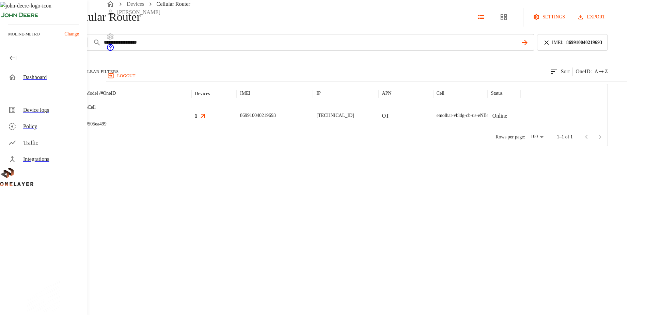
drag, startPoint x: 567, startPoint y: 65, endPoint x: 563, endPoint y: 65, distance: 4.1
click at [567, 51] on div "IMEI : 869910040219693" at bounding box center [572, 42] width 71 height 17
click at [548, 44] on icon at bounding box center [546, 42] width 4 height 4
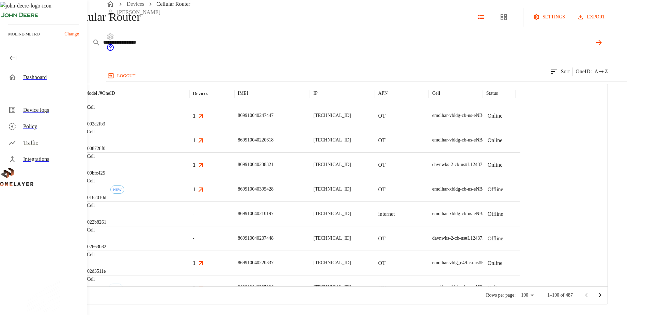
click at [473, 47] on input "**********" at bounding box center [347, 42] width 489 height 10
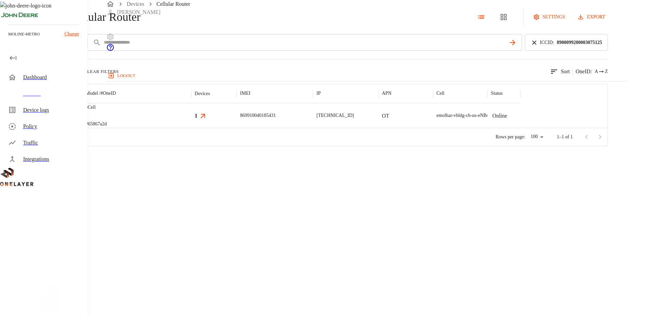
click at [58, 119] on img "MultiTech" at bounding box center [45, 115] width 25 height 7
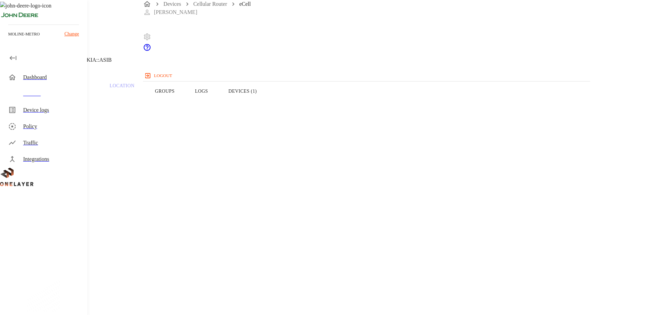
click at [267, 105] on button "Devices (1)" at bounding box center [242, 90] width 49 height 43
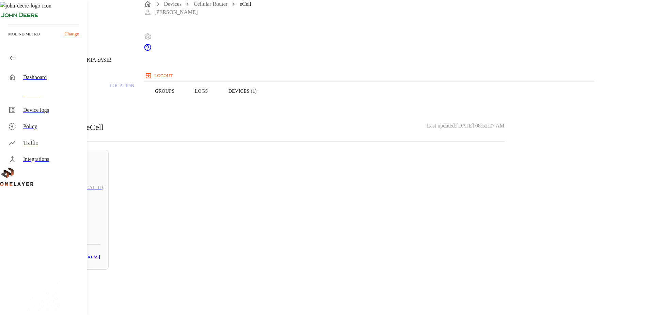
click at [8, 39] on icon at bounding box center [4, 35] width 8 height 8
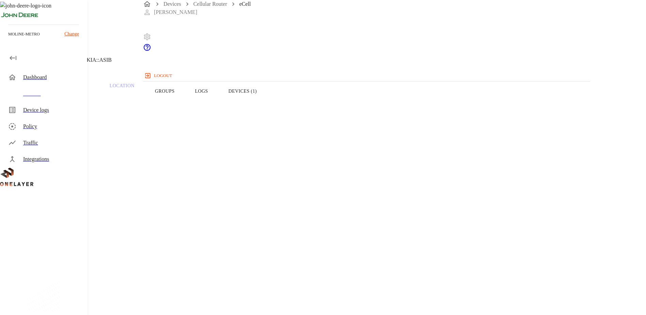
click at [8, 39] on icon at bounding box center [4, 35] width 8 height 8
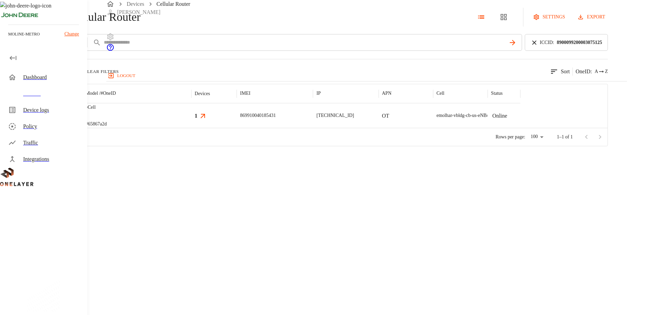
click at [536, 44] on icon at bounding box center [534, 42] width 4 height 4
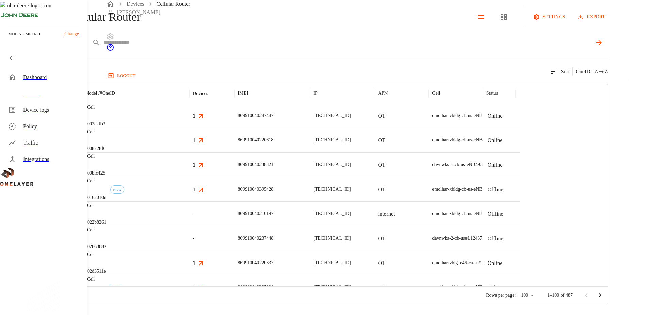
click at [442, 47] on input "text" at bounding box center [347, 42] width 489 height 10
paste input "**********"
type input "**********"
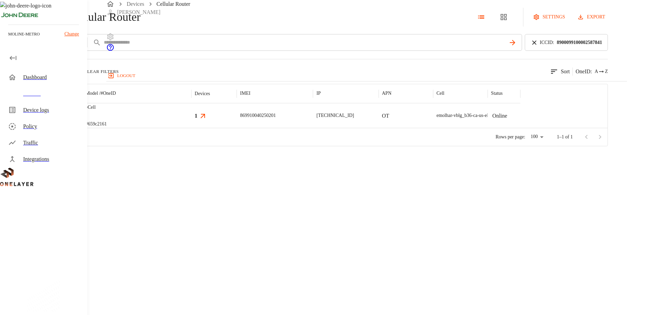
click at [58, 119] on img "MultiTech" at bounding box center [45, 115] width 25 height 7
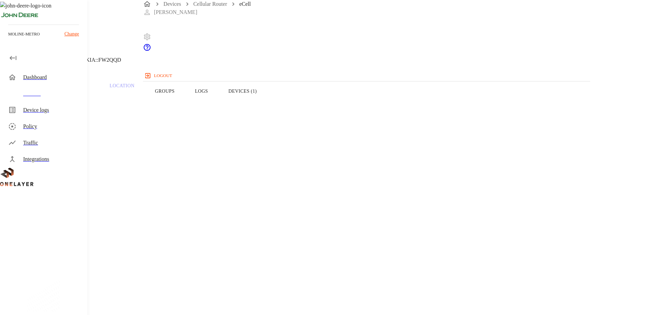
click at [267, 103] on button "Devices (1)" at bounding box center [242, 90] width 49 height 43
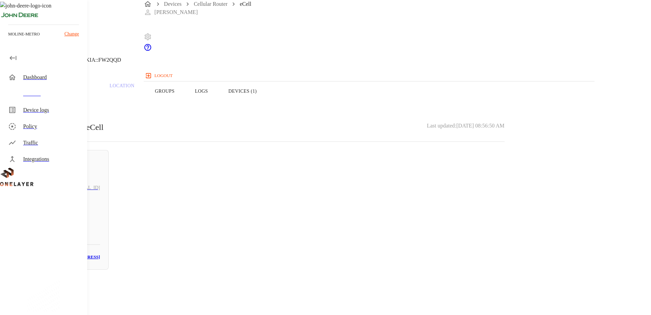
click at [100, 253] on h3 "00:07:4D:F7:6D:FE" at bounding box center [82, 257] width 36 height 8
drag, startPoint x: 404, startPoint y: 128, endPoint x: 366, endPoint y: 130, distance: 38.5
click at [366, 276] on section "MAC address: 00:07:4D:F7:6D:FE" at bounding box center [260, 287] width 488 height 22
drag, startPoint x: 402, startPoint y: 116, endPoint x: 362, endPoint y: 117, distance: 40.5
click at [362, 249] on section "IP address: 192.168.2.100" at bounding box center [260, 260] width 488 height 22
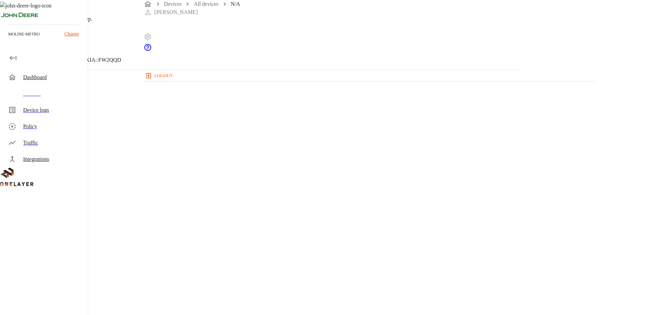
click at [337, 239] on div "N/A 192.168.2.100 #8326ceac Cell #EB211210942::NOKIA::FW2QQD Parent CPE: eCell …" at bounding box center [260, 209] width 521 height 419
click at [8, 39] on icon at bounding box center [4, 35] width 8 height 8
click at [4, 38] on icon at bounding box center [2, 34] width 4 height 7
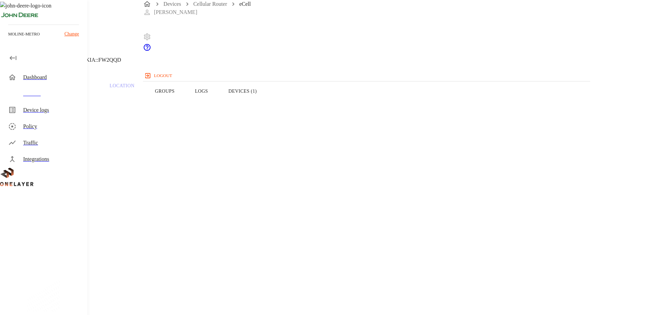
click at [8, 39] on icon at bounding box center [4, 35] width 8 height 8
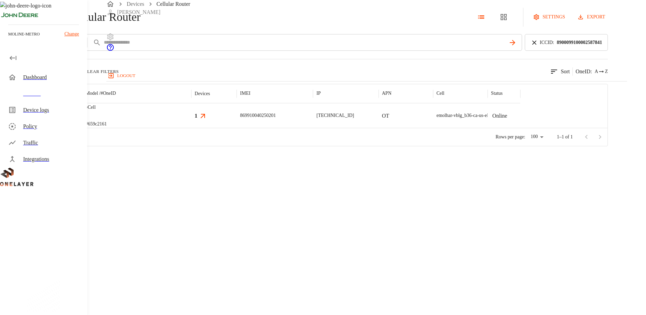
click at [536, 44] on icon at bounding box center [534, 42] width 4 height 4
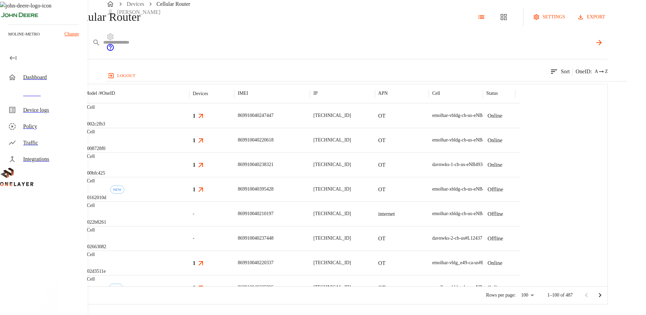
click at [477, 47] on input "text" at bounding box center [347, 42] width 489 height 10
paste input "**********"
type input "**********"
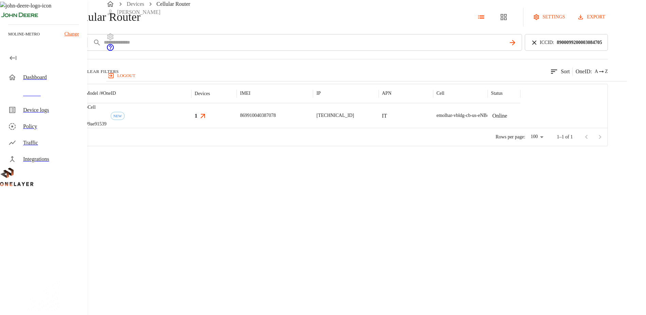
click at [58, 119] on img "MultiTech" at bounding box center [45, 115] width 25 height 7
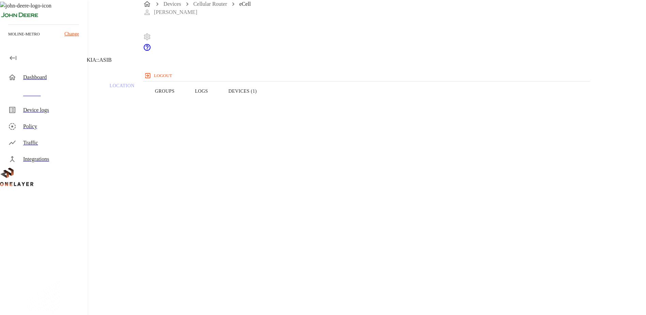
click at [267, 106] on button "Devices (1)" at bounding box center [242, 90] width 49 height 43
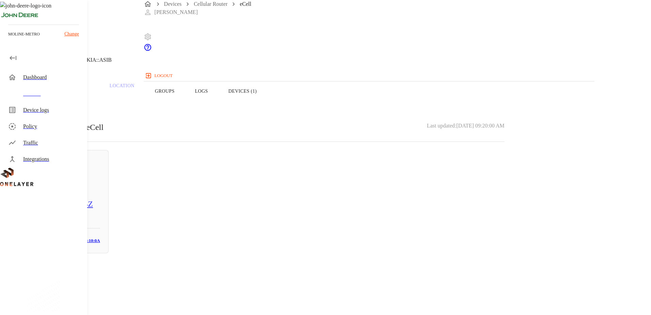
click at [8, 39] on icon at bounding box center [4, 35] width 8 height 8
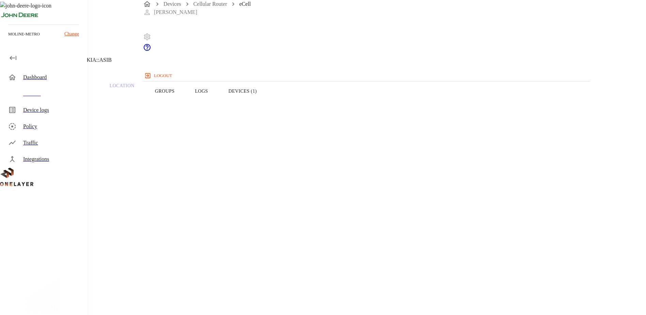
drag, startPoint x: 416, startPoint y: 174, endPoint x: 361, endPoint y: 174, distance: 55.2
click at [267, 99] on button "Devices (1)" at bounding box center [242, 90] width 49 height 43
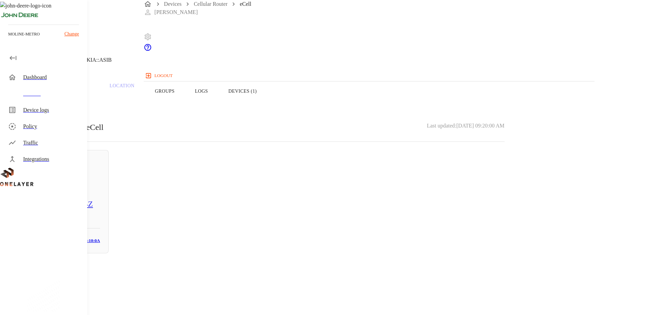
click at [100, 205] on h5 "WDX5CG4041W4Z" at bounding box center [62, 203] width 75 height 11
drag, startPoint x: 264, startPoint y: 141, endPoint x: 219, endPoint y: 141, distance: 44.9
click at [219, 157] on section "Hostname: WDX5CG4041W4Z" at bounding box center [260, 168] width 488 height 22
click at [332, 236] on div "WDX5CG4041W4Z N/A 10.137.0.6 #6d676105 Cell #DH240725611::NOKIA::ASIB Parent CP…" at bounding box center [260, 209] width 521 height 419
click at [325, 239] on div "WDX5CG4041W4Z N/A 10.137.0.6 #6d676105 Cell #DH240725611::NOKIA::ASIB Parent CP…" at bounding box center [260, 209] width 521 height 419
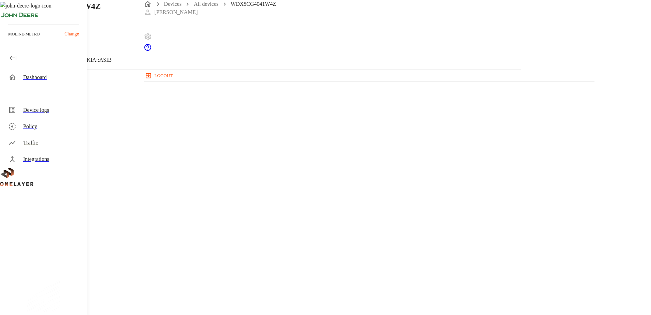
click at [161, 63] on header "WDX5CG4041W4Z N/A 10.137.0.6 #6d676105 Cell #DH240725611::NOKIA::ASIB" at bounding box center [260, 34] width 521 height 69
click at [8, 39] on icon at bounding box center [4, 35] width 8 height 8
click at [47, 102] on button "Overview" at bounding box center [23, 90] width 47 height 43
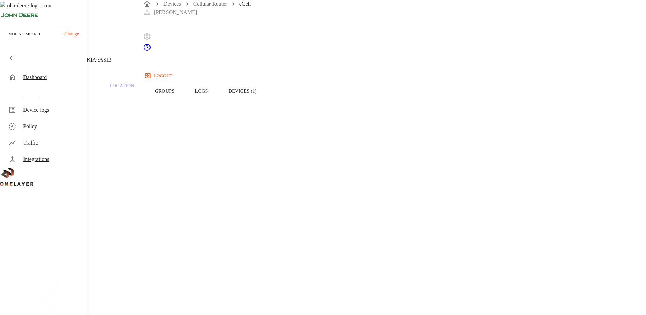
click at [267, 104] on button "Devices (1)" at bounding box center [242, 90] width 49 height 43
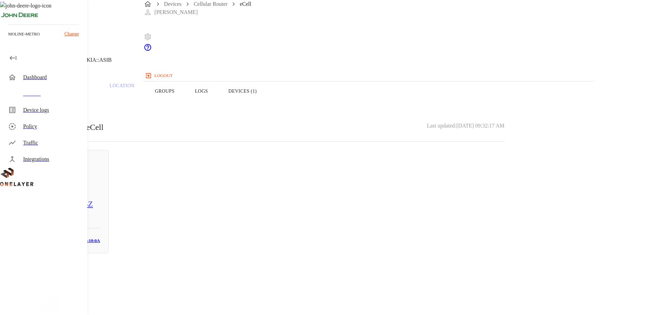
click at [47, 104] on button "Overview" at bounding box center [23, 90] width 47 height 43
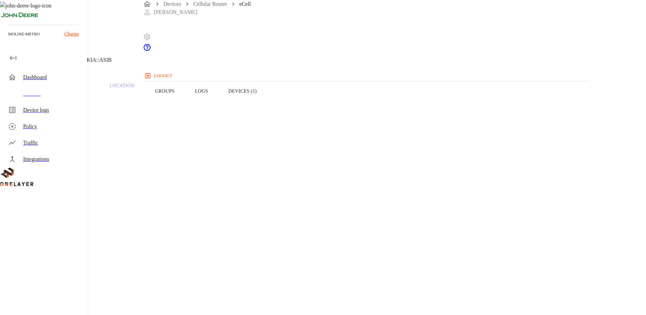
click at [8, 39] on icon at bounding box center [4, 35] width 8 height 8
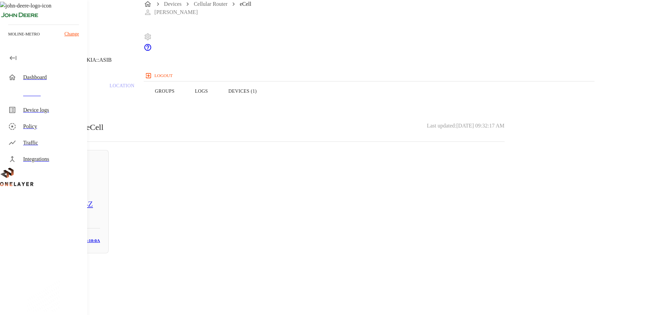
click at [8, 39] on icon at bounding box center [4, 35] width 8 height 8
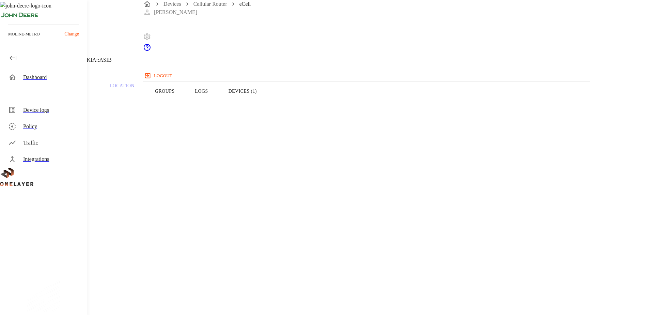
click at [8, 39] on icon at bounding box center [4, 35] width 8 height 8
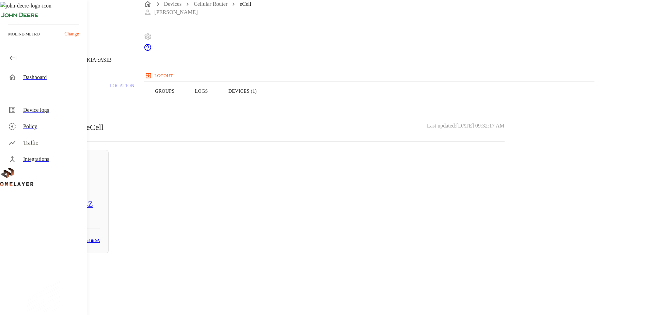
click at [8, 39] on icon at bounding box center [4, 35] width 8 height 8
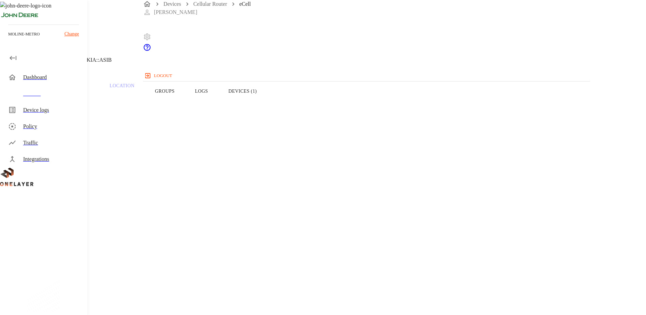
click at [8, 39] on icon at bounding box center [4, 35] width 8 height 8
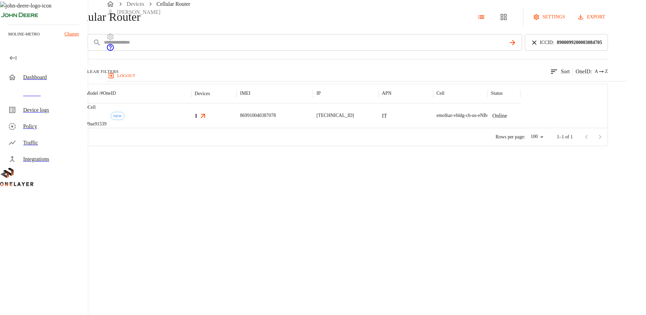
click at [538, 46] on icon at bounding box center [533, 42] width 7 height 7
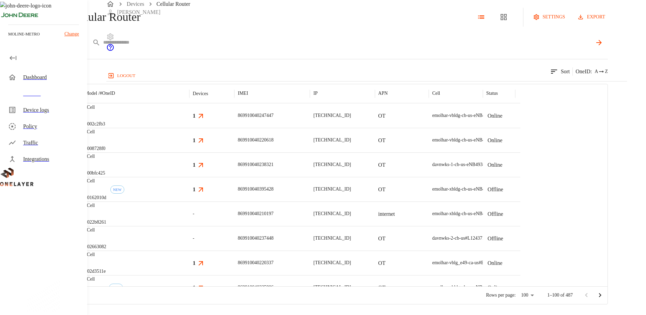
click at [244, 47] on input "text" at bounding box center [347, 42] width 489 height 10
paste input "**********"
type input "**********"
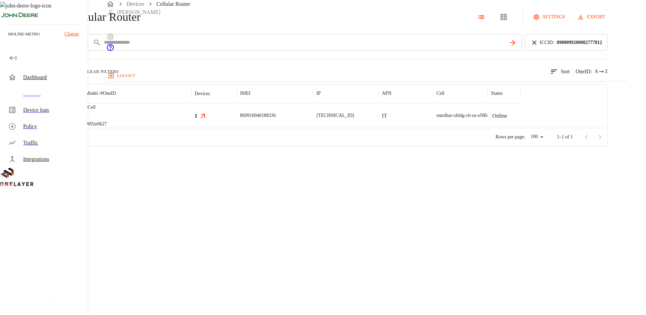
click at [58, 119] on img "MultiTech" at bounding box center [45, 115] width 25 height 7
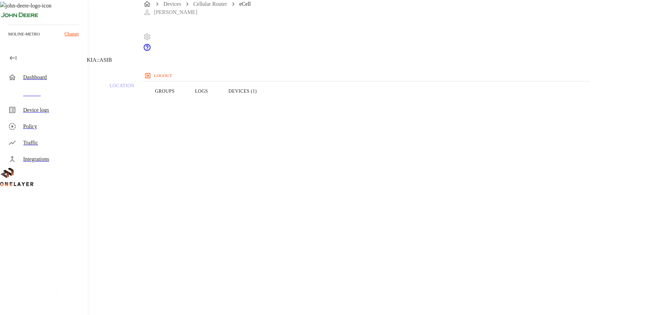
click at [267, 100] on button "Devices (1)" at bounding box center [242, 90] width 49 height 43
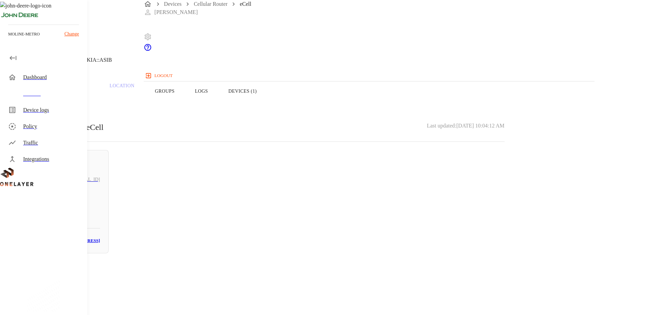
click at [100, 193] on div "N/A # dfae364a" at bounding box center [62, 205] width 75 height 27
drag, startPoint x: 405, startPoint y: 130, endPoint x: 365, endPoint y: 130, distance: 40.2
click at [365, 290] on p "00:24:9B:72:1E:6D" at bounding box center [260, 294] width 488 height 8
click at [404, 290] on p "00:24:9B:72:1E:6D" at bounding box center [260, 294] width 488 height 8
click at [409, 276] on section "MAC address: 00:24:9B:72:1E:6D" at bounding box center [260, 287] width 488 height 22
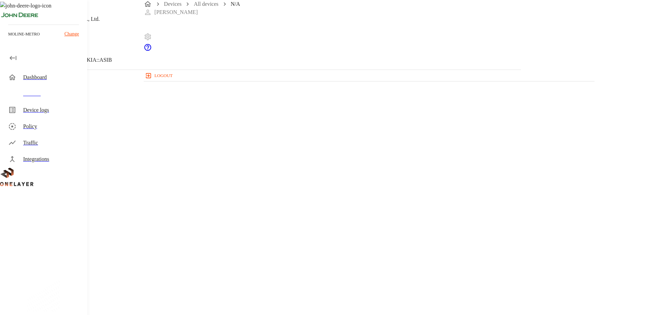
drag, startPoint x: 415, startPoint y: 129, endPoint x: 358, endPoint y: 128, distance: 56.9
click at [358, 276] on section "MAC address: 00:24:9B:72:1E:6D" at bounding box center [260, 287] width 488 height 22
click at [420, 276] on section "MAC address: 00:24:9B:72:1E:6D" at bounding box center [260, 287] width 488 height 22
drag, startPoint x: 414, startPoint y: 128, endPoint x: 362, endPoint y: 129, distance: 52.1
click at [362, 276] on section "MAC address: 00:24:9B:72:1E:6D" at bounding box center [260, 287] width 488 height 22
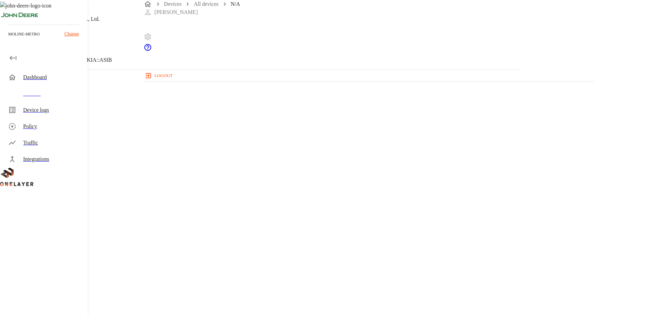
click at [346, 237] on div "N/A NEW Action Star Enterprise Co., Ltd. 192.168.2.100 #dfae364a Cell #DH240725…" at bounding box center [260, 209] width 521 height 419
drag, startPoint x: 568, startPoint y: 130, endPoint x: 500, endPoint y: 132, distance: 67.8
click at [483, 235] on div "N/A NEW Action Star Enterprise Co., Ltd. 192.168.2.100 #dfae364a Cell #DH240725…" at bounding box center [260, 209] width 521 height 419
click at [313, 236] on div "N/A NEW Action Star Enterprise Co., Ltd. 192.168.2.100 #dfae364a Cell #DH240725…" at bounding box center [260, 209] width 521 height 419
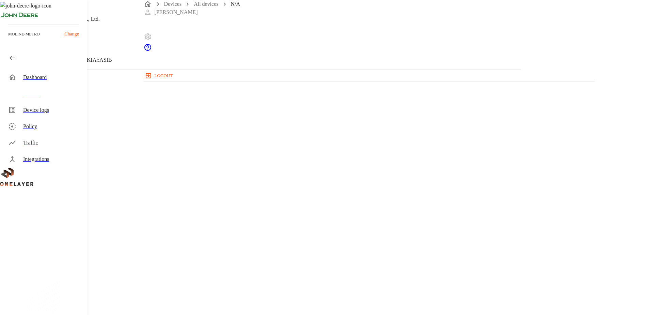
drag, startPoint x: 411, startPoint y: 127, endPoint x: 356, endPoint y: 126, distance: 55.2
click at [356, 276] on section "MAC address: 00:24:9B:72:1E:6D" at bounding box center [260, 287] width 488 height 22
drag, startPoint x: 373, startPoint y: 131, endPoint x: 352, endPoint y: 130, distance: 21.1
click at [352, 276] on section "MAC address: 00:24:9B:72:1E:6D" at bounding box center [260, 287] width 488 height 22
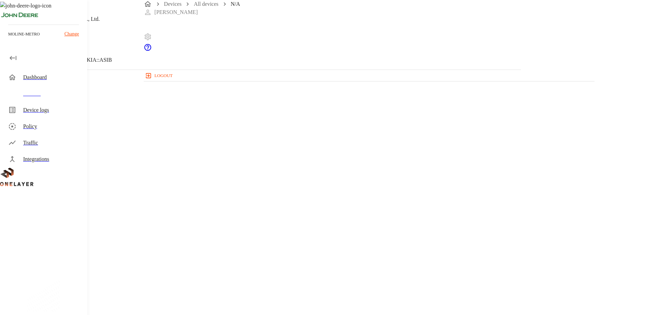
drag, startPoint x: 352, startPoint y: 130, endPoint x: 333, endPoint y: 215, distance: 87.4
click at [333, 215] on div "N/A NEW Action Star Enterprise Co., Ltd. 192.168.2.100 #dfae364a Cell #DH240725…" at bounding box center [260, 209] width 521 height 419
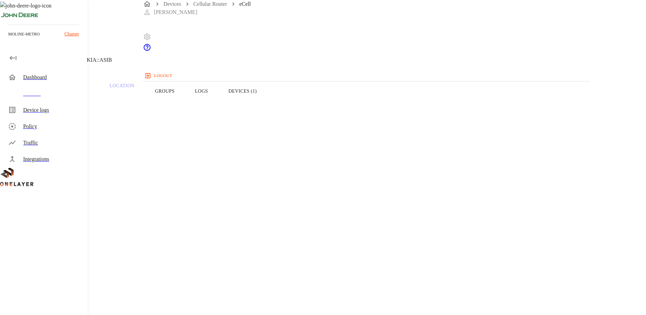
click at [267, 93] on button "Devices (1)" at bounding box center [242, 90] width 49 height 43
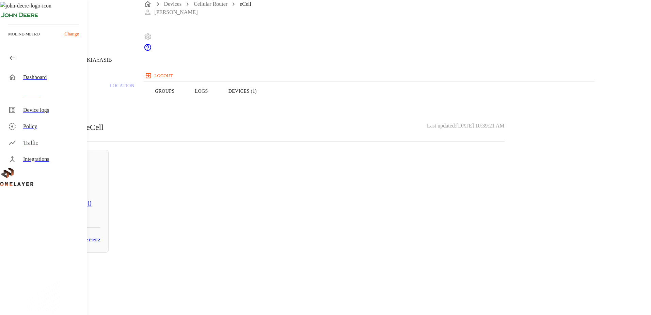
drag, startPoint x: 175, startPoint y: 61, endPoint x: 171, endPoint y: 61, distance: 4.4
click at [171, 61] on div "eCell 10.137.114.250 #092e0627 Cell #DH240725609::NOKIA::ASIB" at bounding box center [260, 34] width 521 height 69
click at [8, 39] on icon at bounding box center [4, 35] width 8 height 8
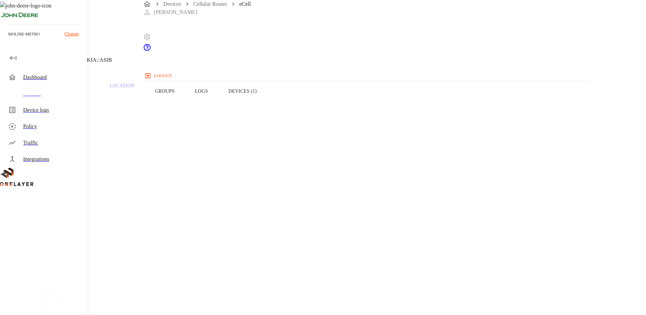
click at [8, 39] on icon at bounding box center [4, 35] width 8 height 8
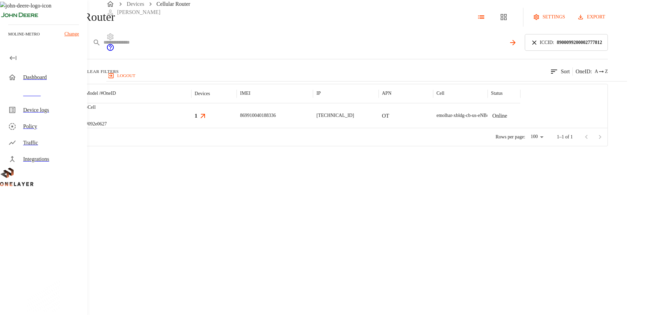
click at [522, 51] on div "ICCID *****" at bounding box center [285, 42] width 473 height 17
click at [538, 46] on icon at bounding box center [533, 42] width 7 height 7
click at [465, 47] on input "text" at bounding box center [347, 42] width 489 height 10
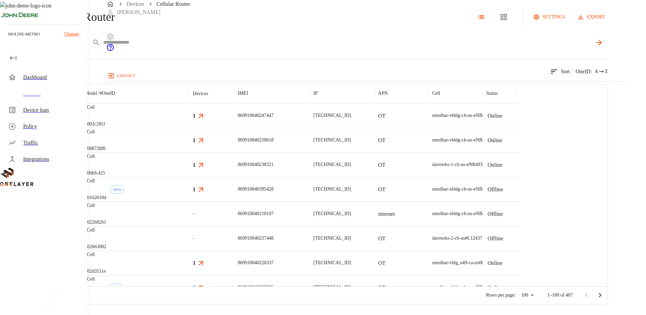
paste input "**********"
type input "**********"
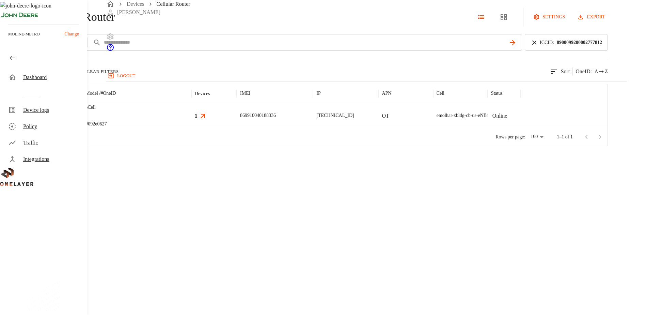
click at [33, 116] on img "MultiTech" at bounding box center [33, 116] width 0 height 0
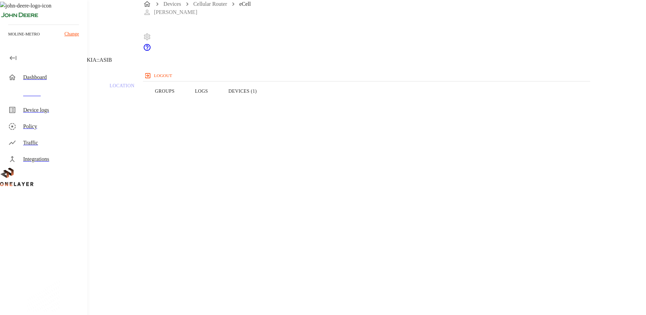
click at [267, 104] on button "Devices (1)" at bounding box center [242, 90] width 49 height 43
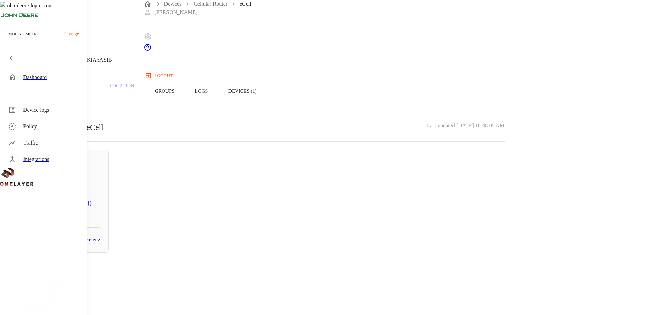
click at [109, 191] on div "Online 10.137.114.250 WDXMXL3332S20 # 0a6069f1 MAC: E0:73:E7:C2:E9:F2" at bounding box center [62, 201] width 92 height 102
drag, startPoint x: 401, startPoint y: 118, endPoint x: 365, endPoint y: 119, distance: 36.1
click at [365, 249] on section "IP address: [TECHNICAL_ID]" at bounding box center [260, 260] width 488 height 22
copy p "[TECHNICAL_ID]"
click at [235, 223] on div "WDXMXL3332S20 [TECHNICAL_ID] #0a6069f1 Cell #DH240725609::NOKIA::ASIB Parent CP…" at bounding box center [260, 209] width 521 height 419
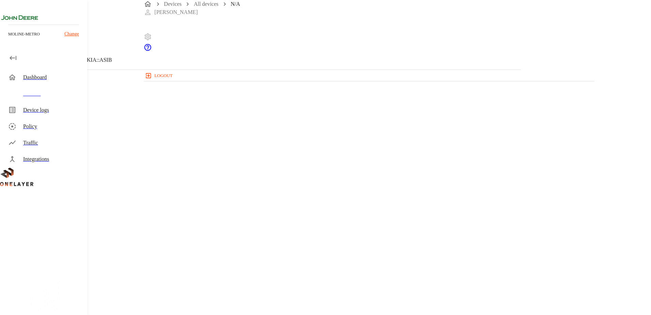
click at [8, 39] on icon at bounding box center [4, 35] width 8 height 8
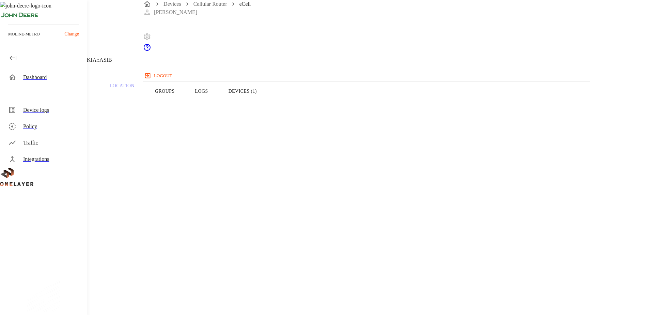
click at [89, 89] on p "Traffic" at bounding box center [73, 86] width 32 height 6
click at [267, 102] on button "Devices (1)" at bounding box center [242, 90] width 49 height 43
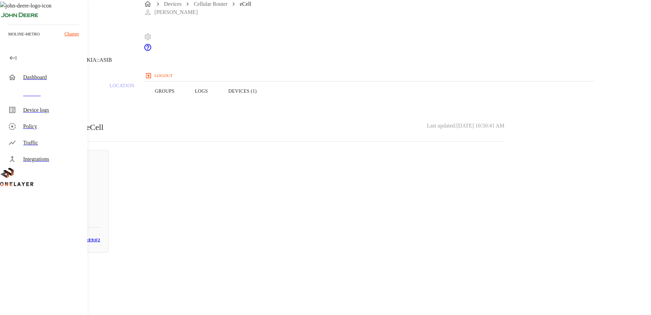
click at [47, 104] on button "Overview" at bounding box center [23, 90] width 47 height 43
